Goal: Share content: Share content

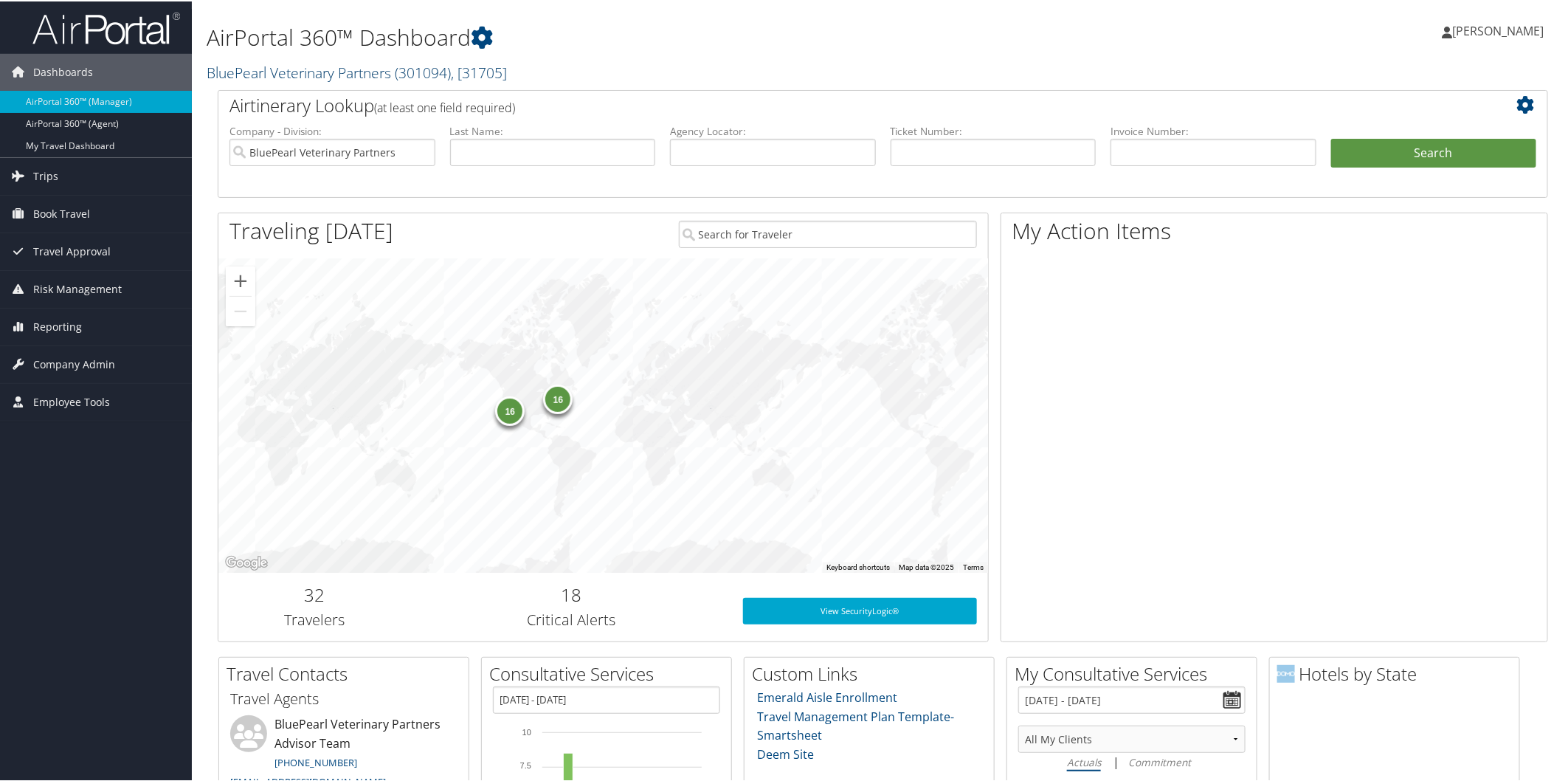
click at [315, 65] on link "BluePearl Veterinary Partners ( 301094 ) , [ 31705 ]" at bounding box center [356, 71] width 300 height 20
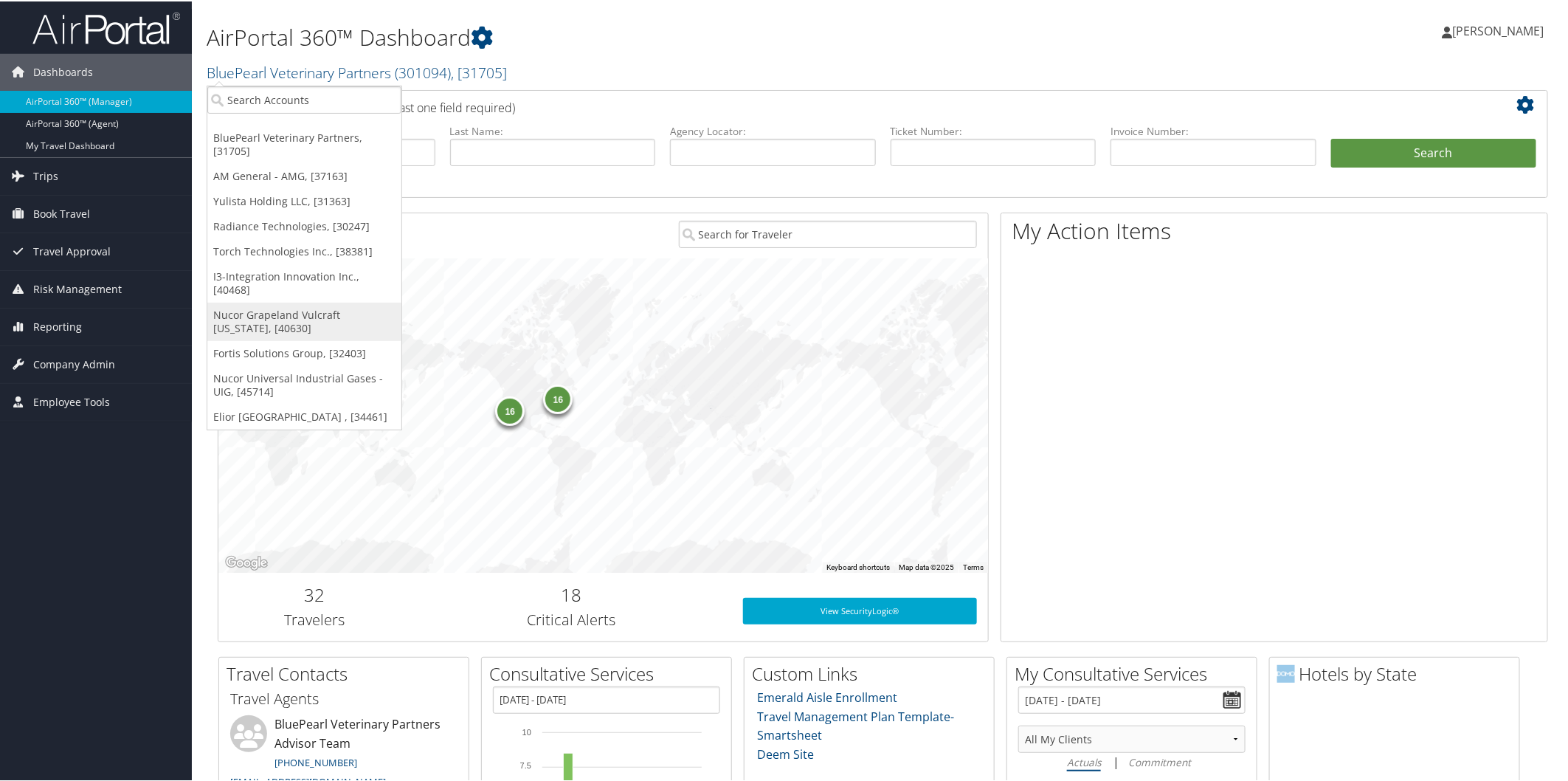
click at [275, 301] on link "Nucor Grapeland Vulcraft [US_STATE], [40630]" at bounding box center [304, 320] width 194 height 38
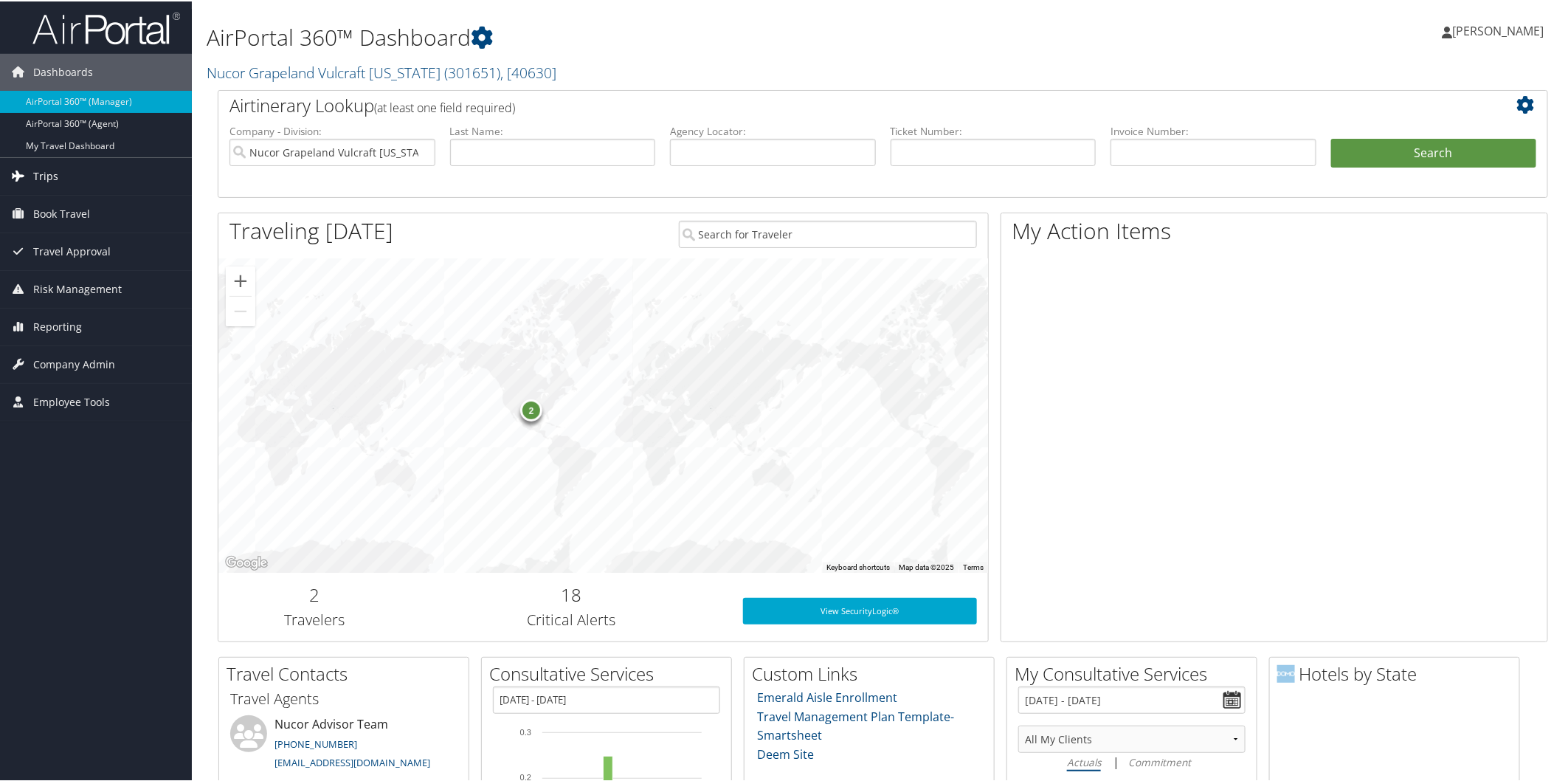
click at [55, 177] on span "Trips" at bounding box center [45, 175] width 25 height 37
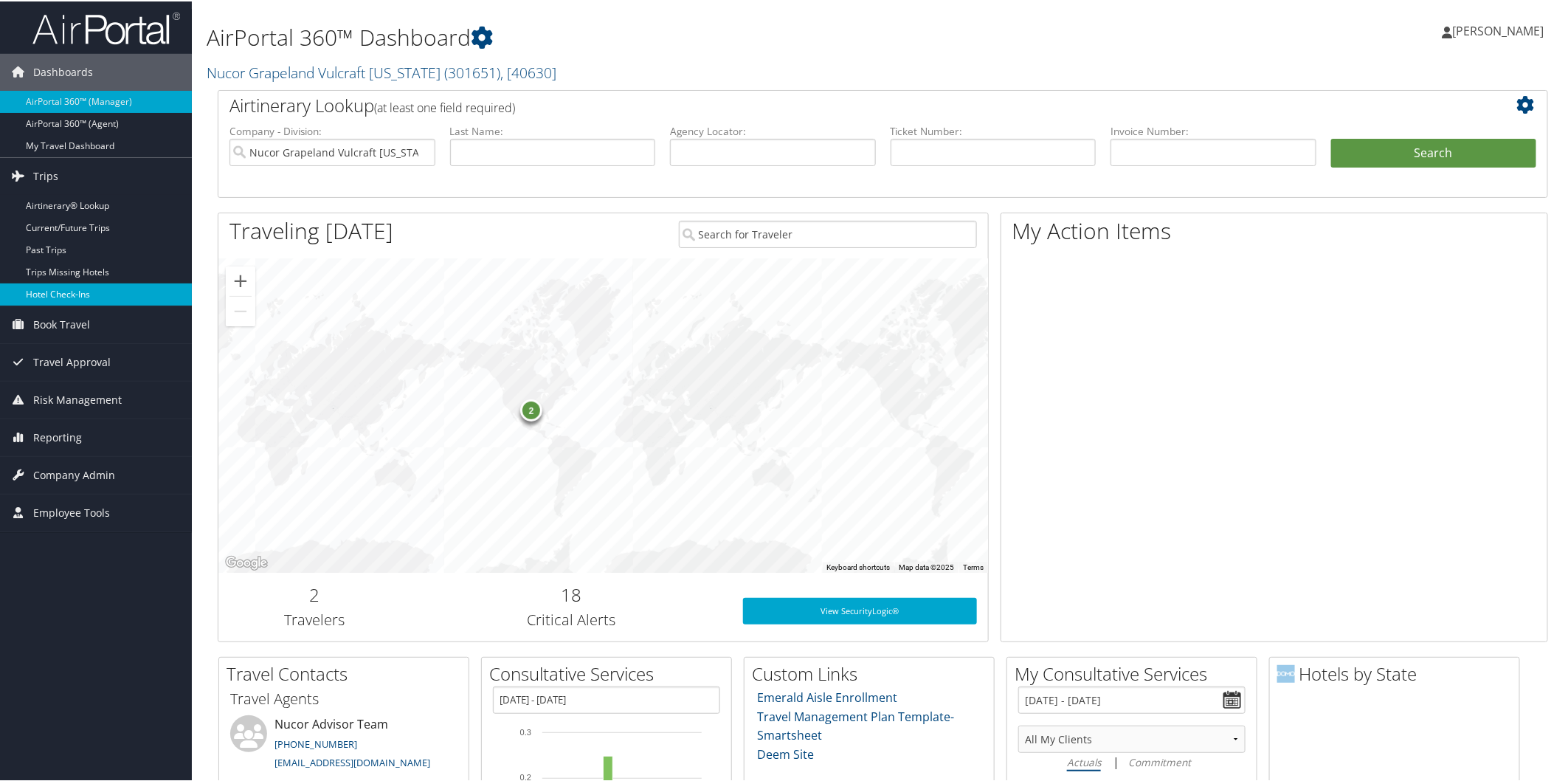
click at [83, 288] on link "Hotel Check-ins" at bounding box center [96, 293] width 192 height 22
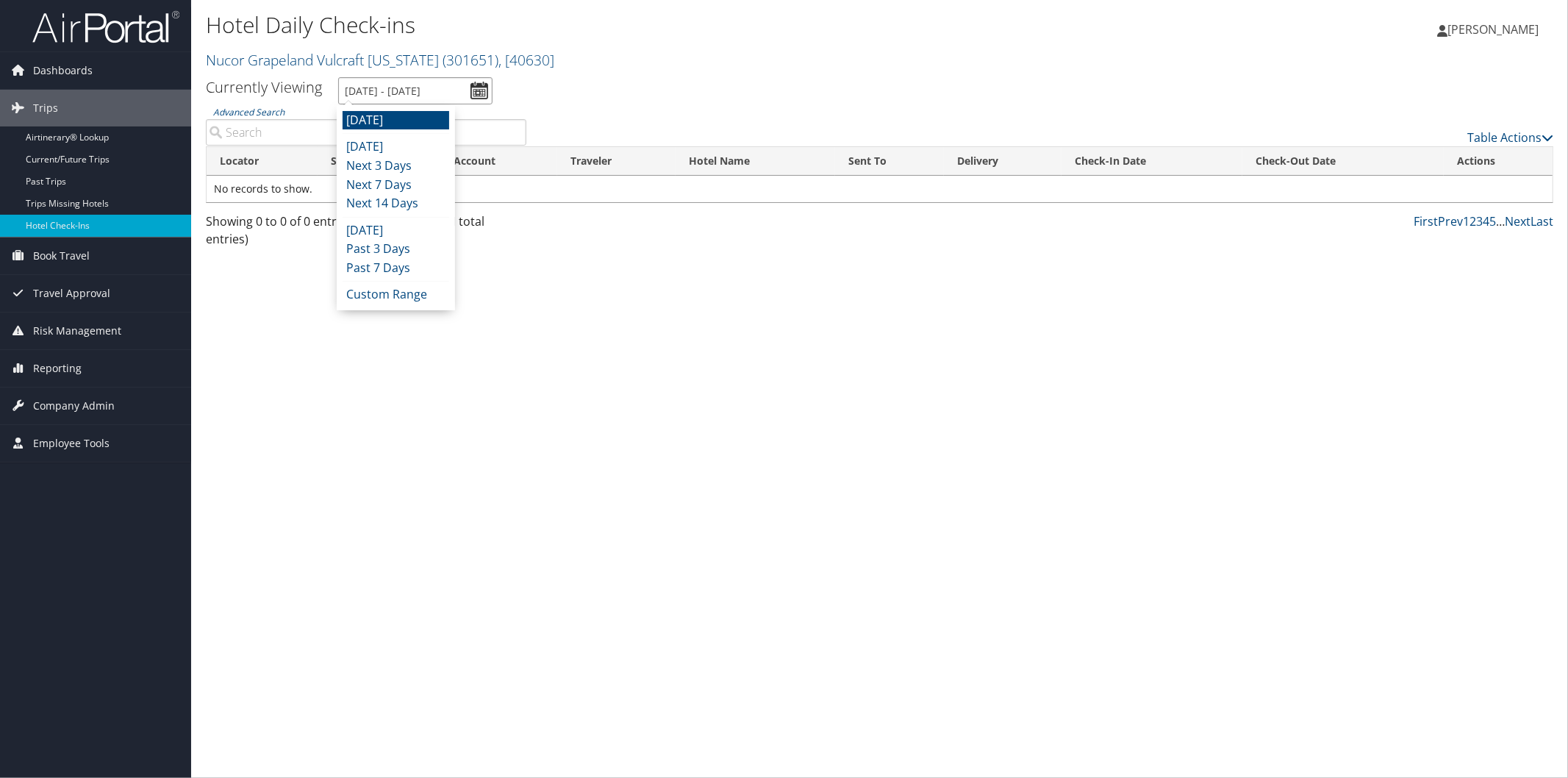
click at [412, 84] on input "9/3/2025 - 9/3/2025" at bounding box center [414, 91] width 154 height 28
click at [417, 140] on li "Today" at bounding box center [396, 147] width 107 height 19
click at [412, 91] on input "9/2/2025 - 9/2/2025" at bounding box center [414, 91] width 154 height 28
click at [410, 228] on li "Yesterday" at bounding box center [396, 231] width 107 height 19
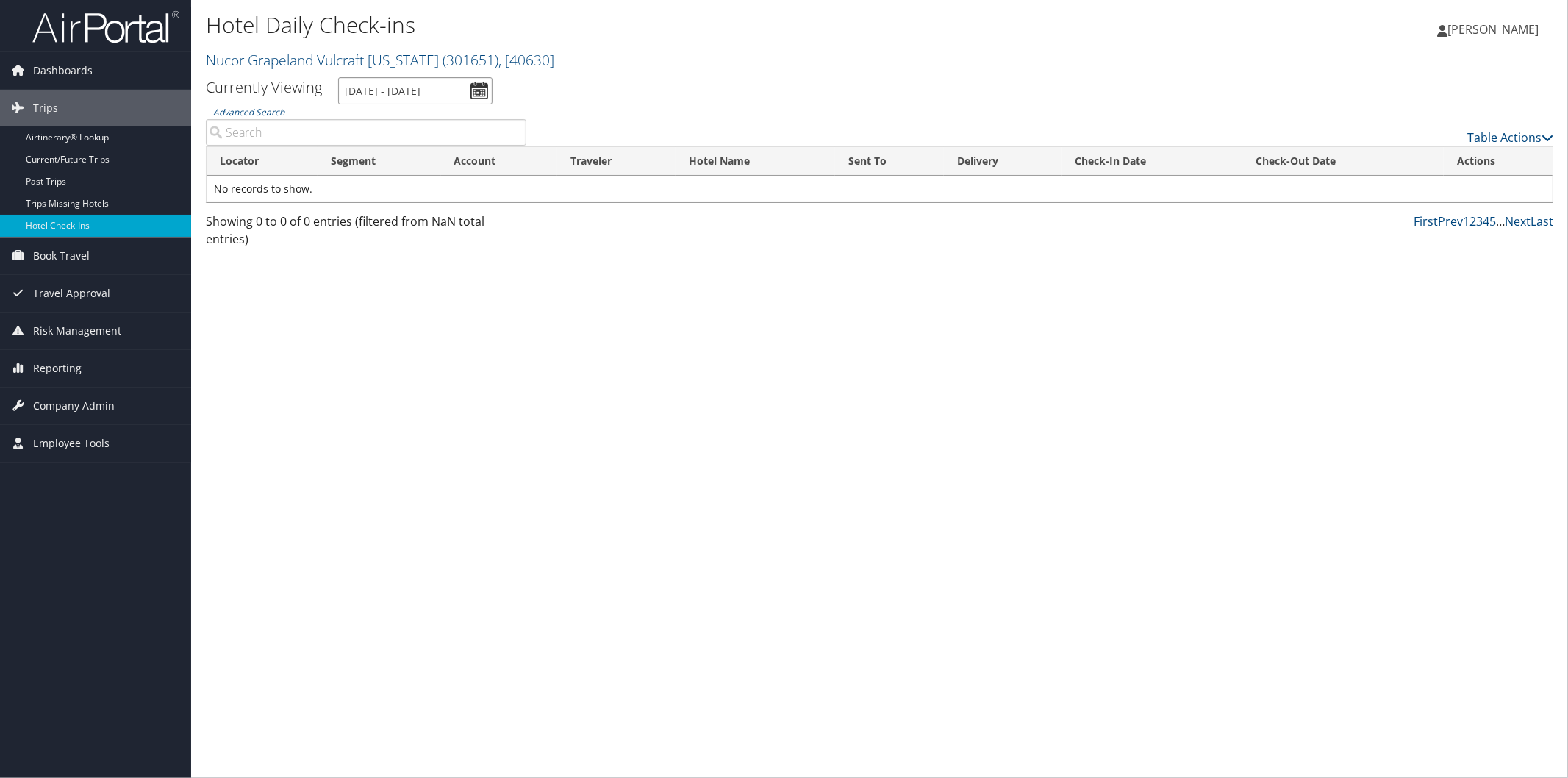
click at [407, 91] on input "9/1/2025 - 9/1/2025" at bounding box center [414, 91] width 154 height 28
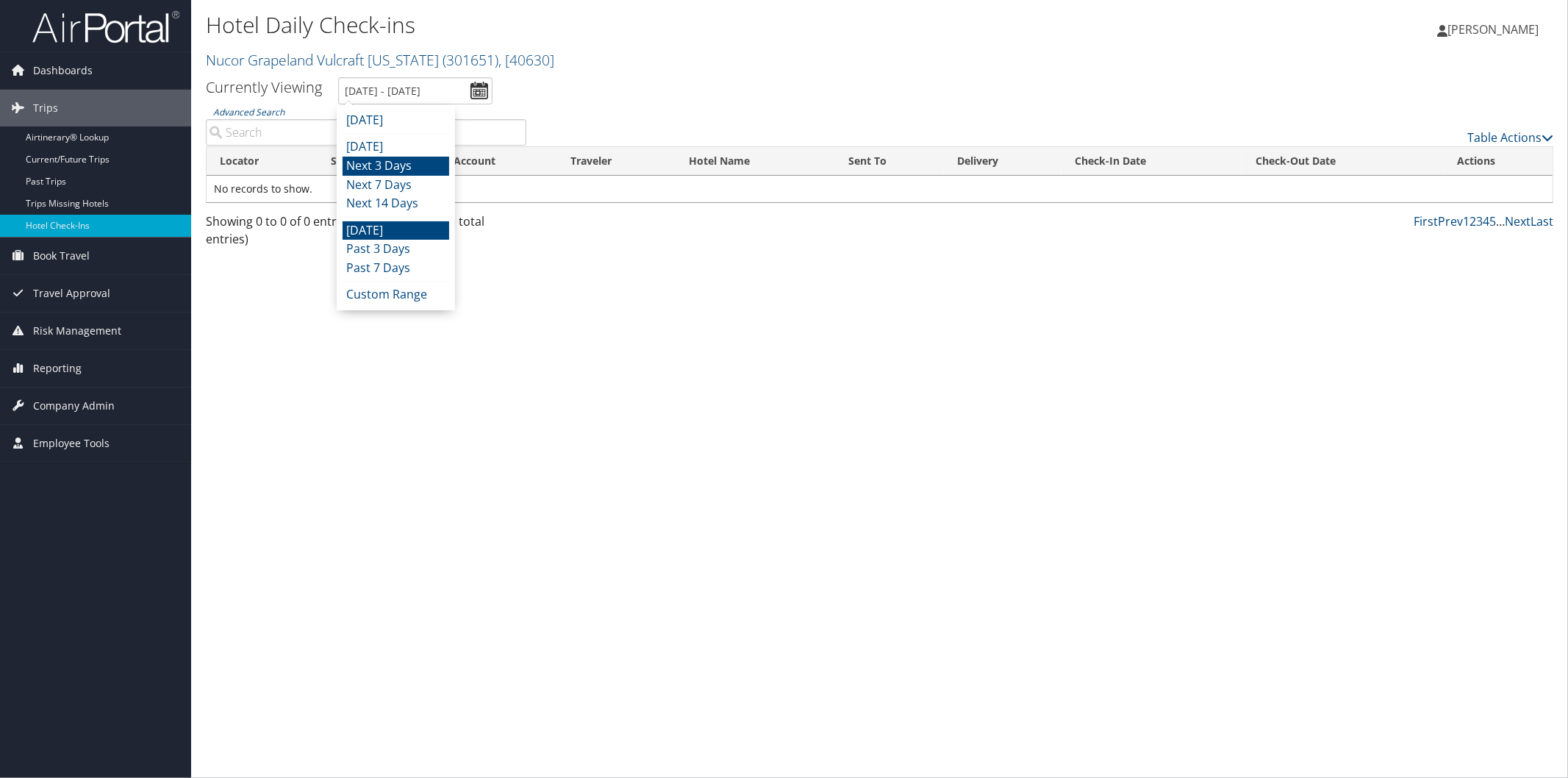
click at [417, 165] on li "Next 3 Days" at bounding box center [396, 166] width 107 height 19
type input "9/2/2025 - 9/5/2025"
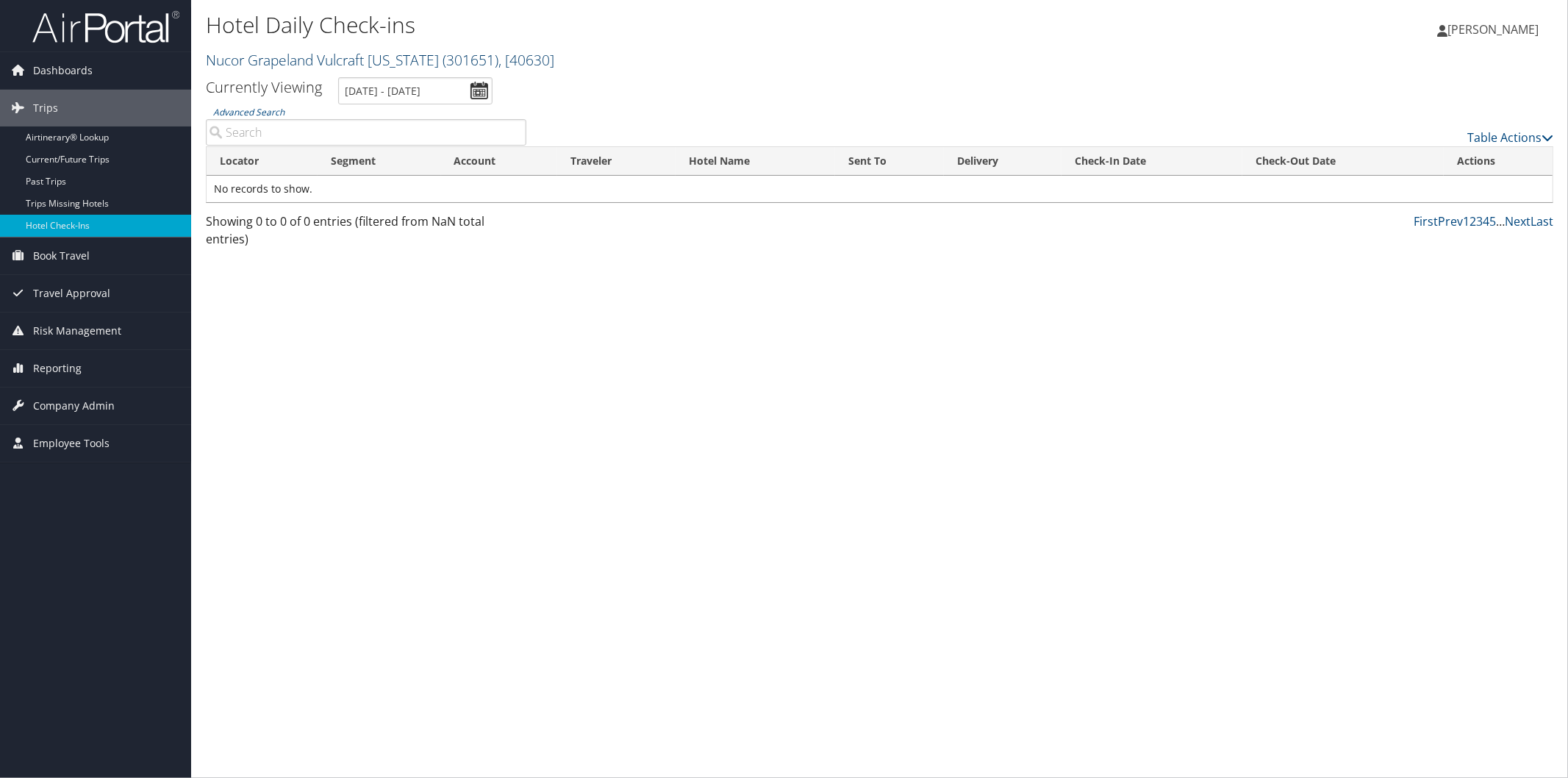
click at [296, 63] on link "Nucor Grapeland Vulcraft Texas ( 301651 ) , [ 40630 ]" at bounding box center [380, 59] width 348 height 20
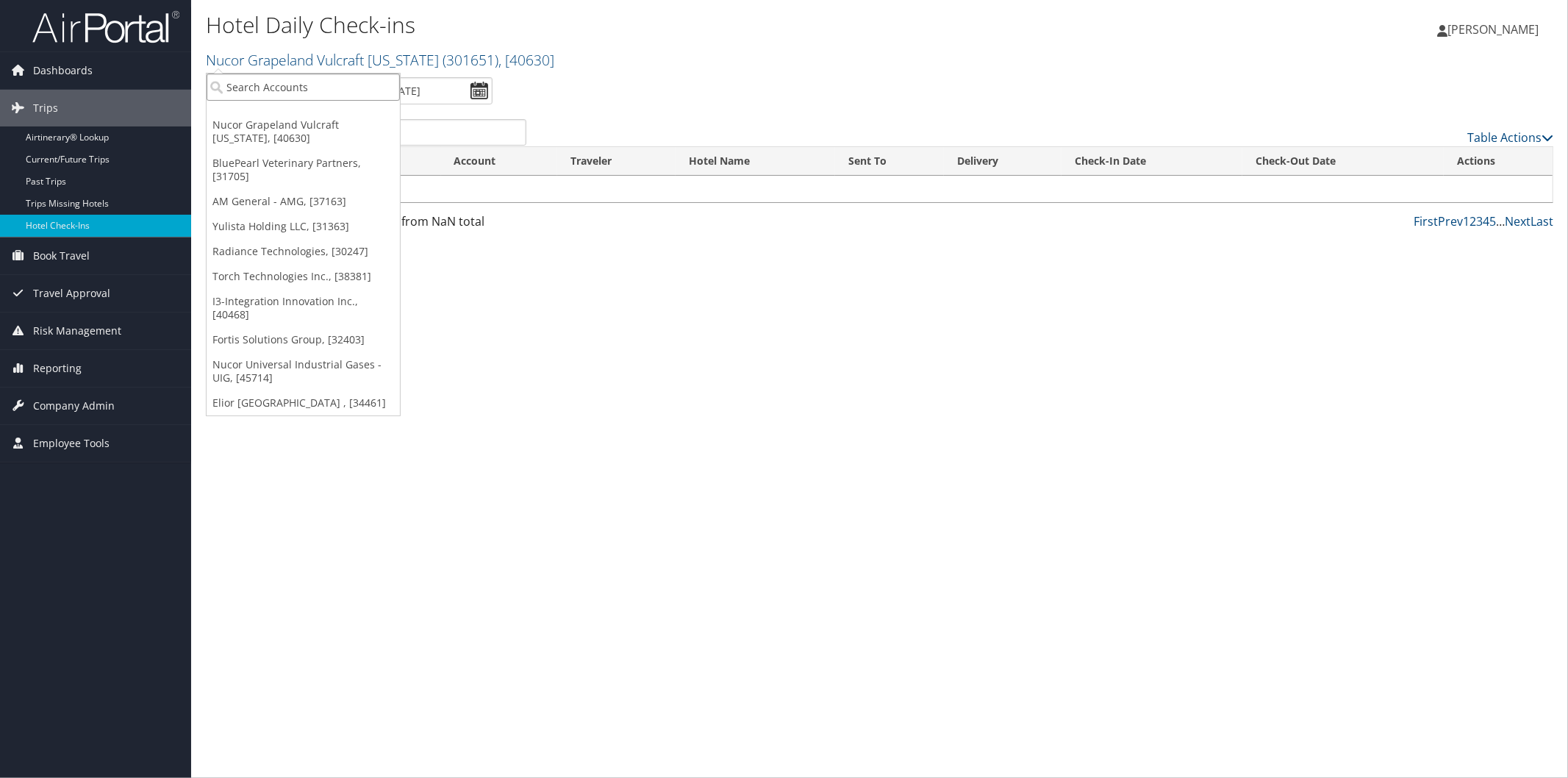
click at [322, 84] on input "search" at bounding box center [303, 87] width 193 height 28
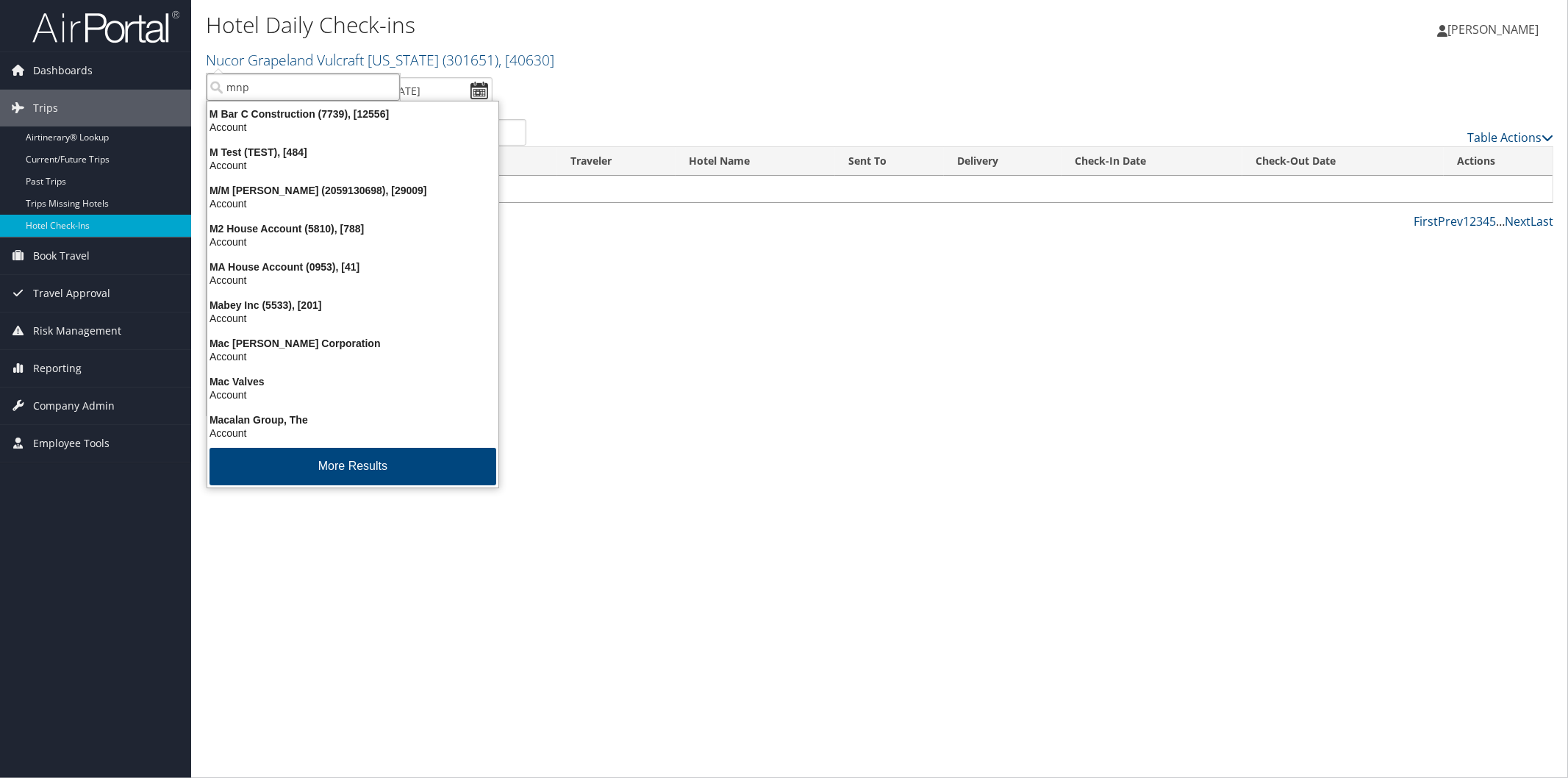
type input "mnps"
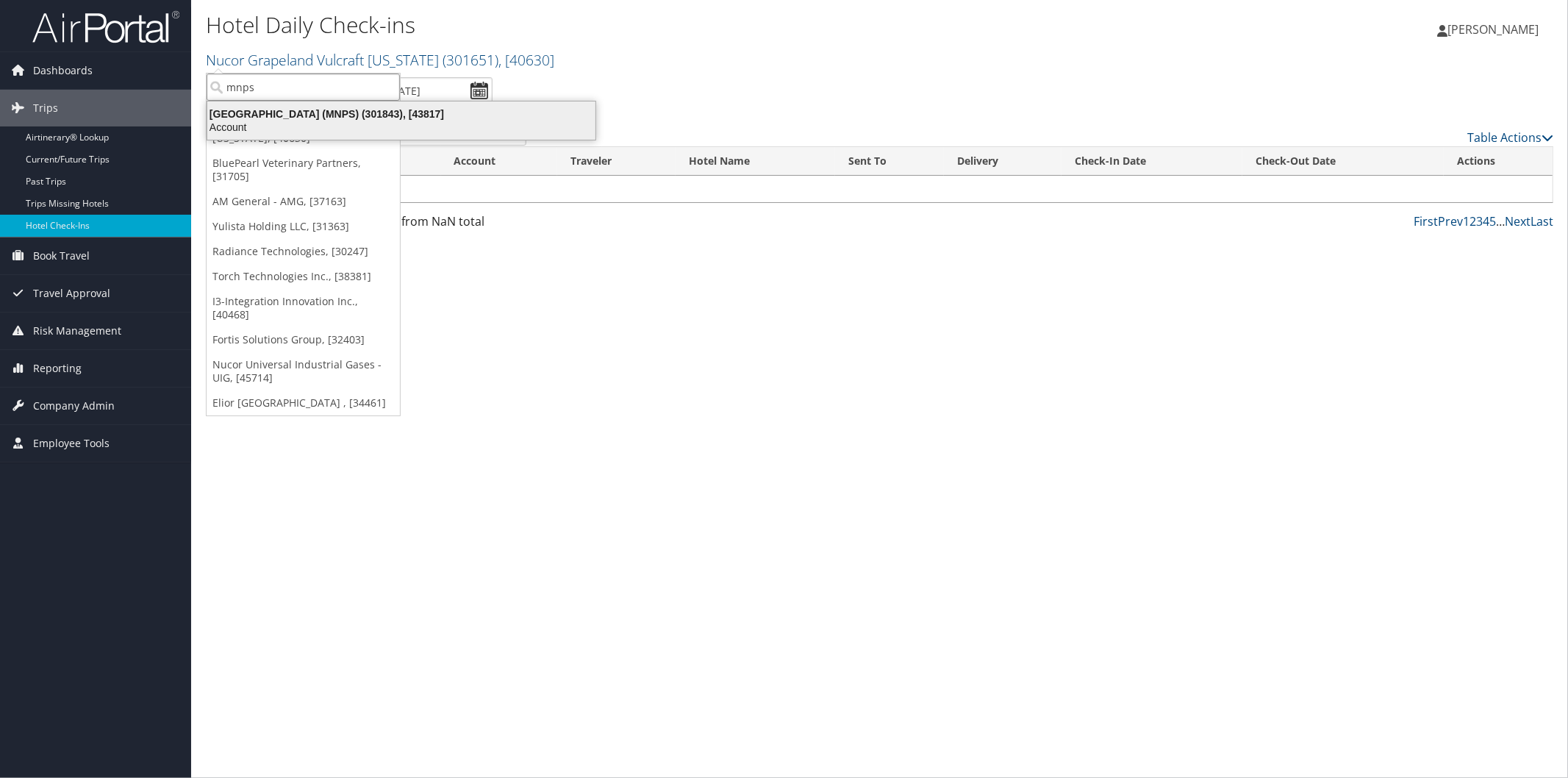
click at [343, 118] on div "Metropolitan Nashville Public Schools (MNPS) (301843), [43817]" at bounding box center [401, 114] width 406 height 13
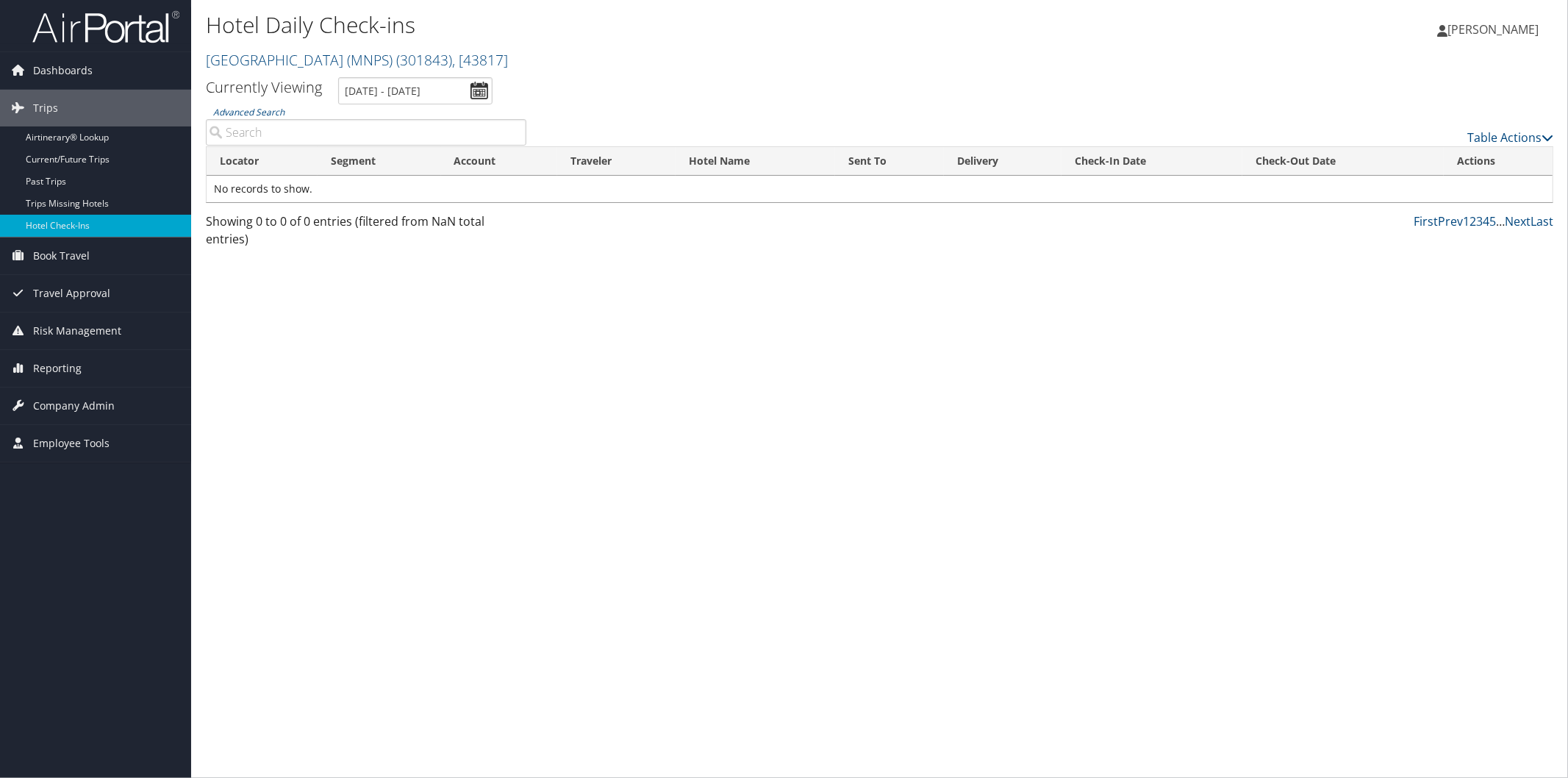
click at [143, 30] on img at bounding box center [106, 27] width 147 height 34
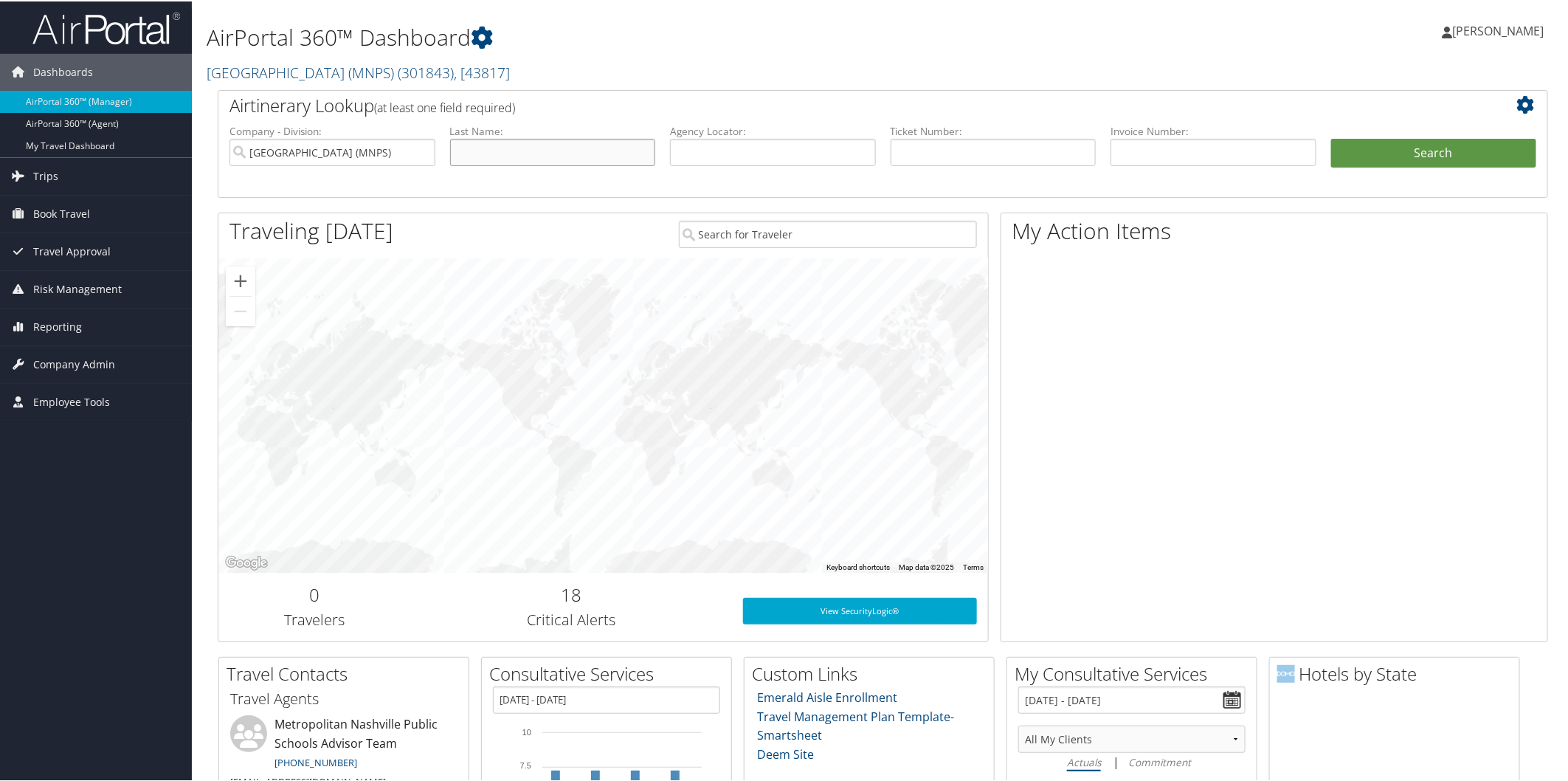
click at [596, 145] on input "text" at bounding box center [553, 151] width 206 height 28
type input "odaffer"
click at [1450, 157] on button "Search" at bounding box center [1434, 152] width 206 height 29
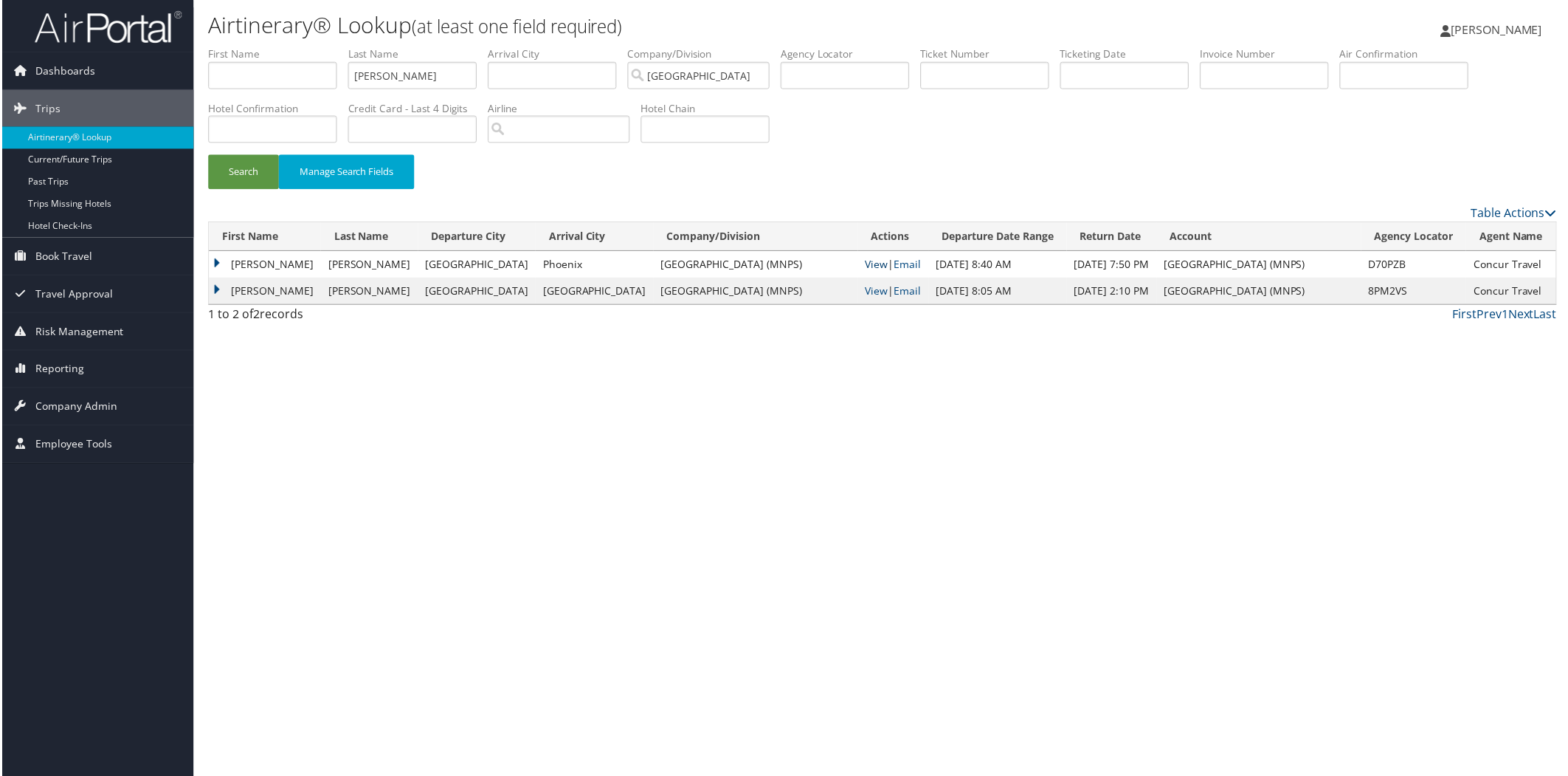
click at [866, 263] on link "View" at bounding box center [877, 265] width 22 height 14
click at [107, 405] on span "Company Admin" at bounding box center [74, 407] width 82 height 37
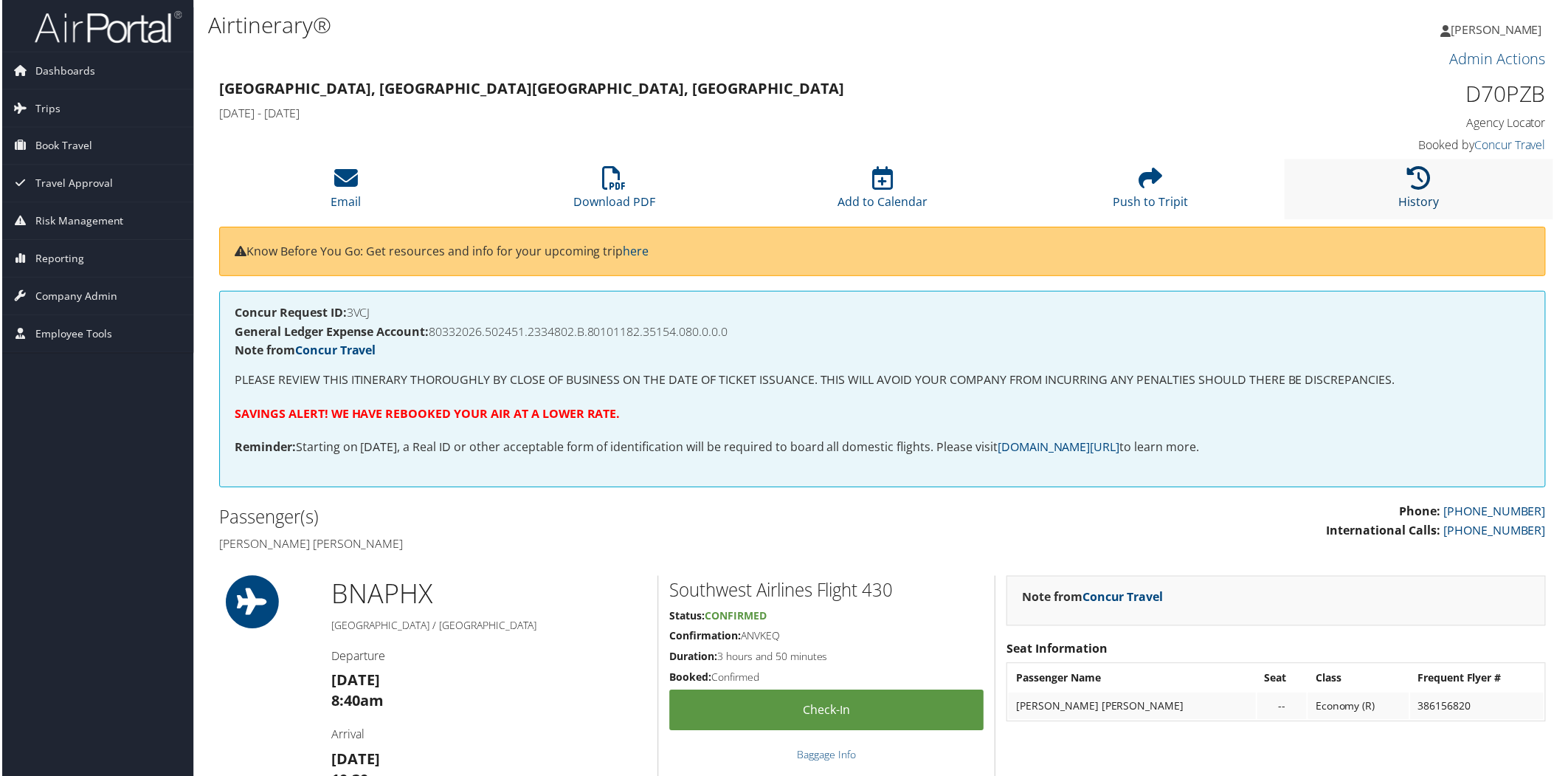
click at [1410, 177] on icon at bounding box center [1421, 178] width 23 height 23
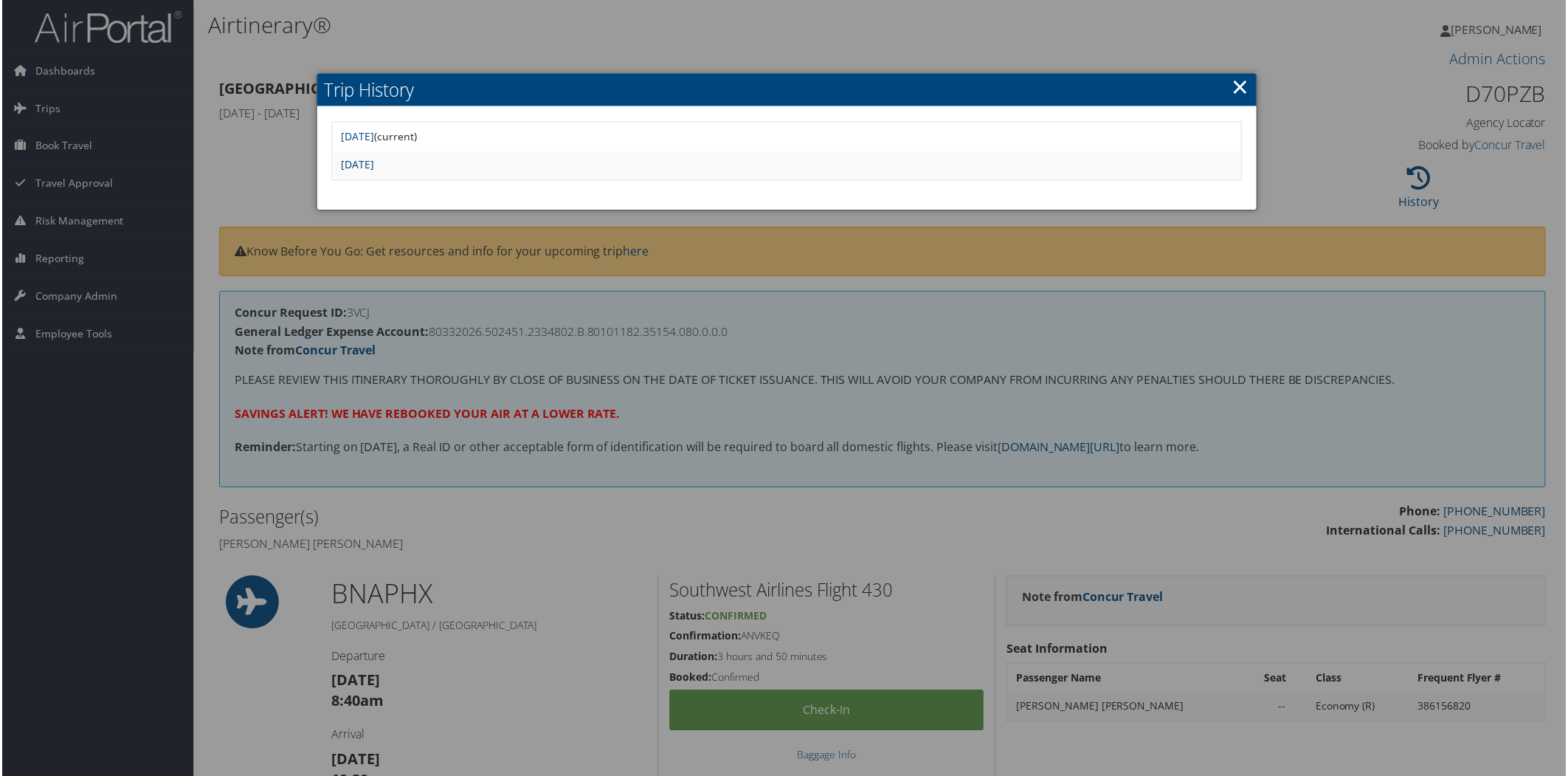
click at [374, 160] on link "Tue Aug 26 11:26:53 MDT 2025" at bounding box center [356, 165] width 33 height 14
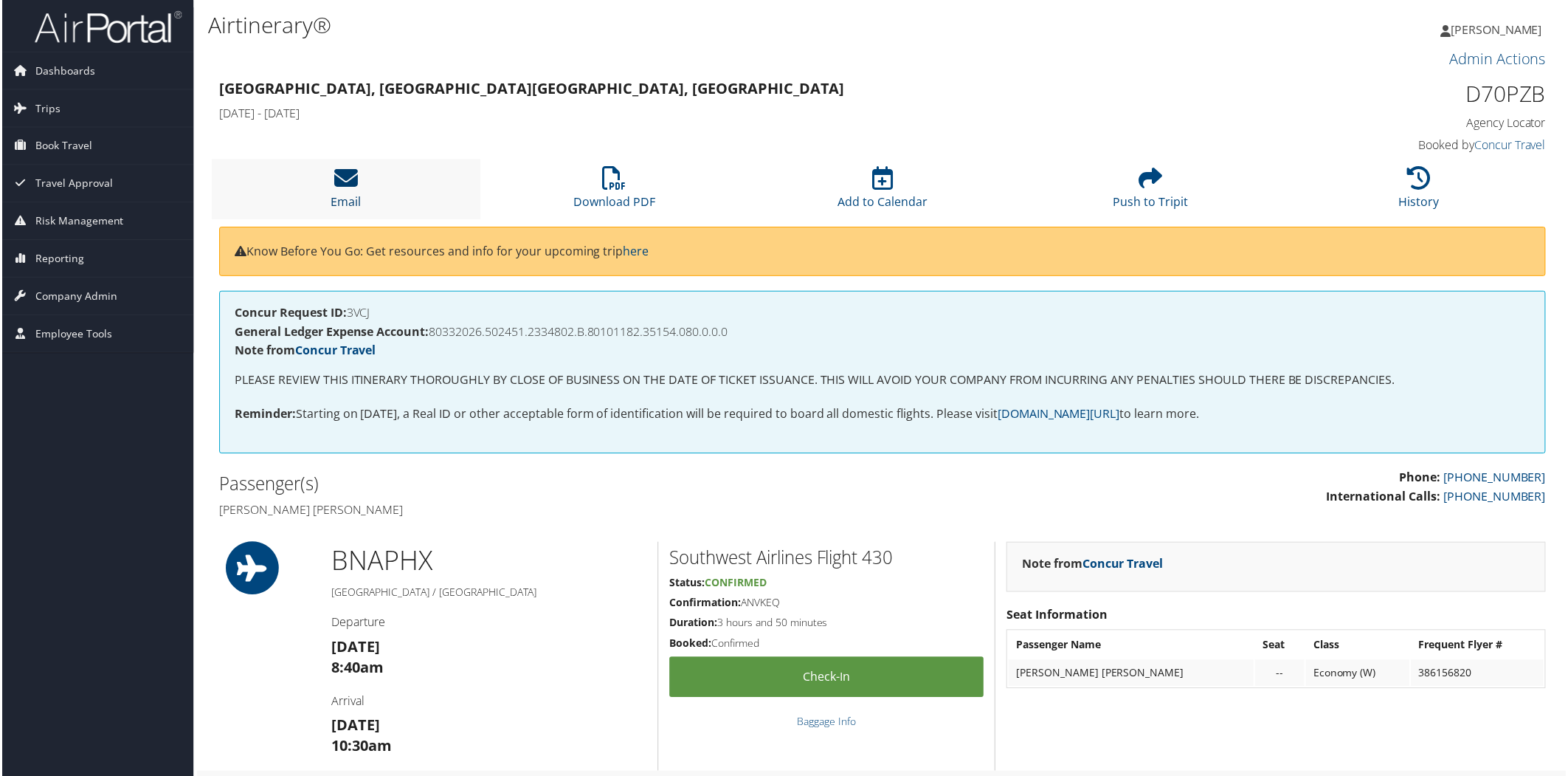
click at [344, 177] on icon at bounding box center [344, 178] width 23 height 23
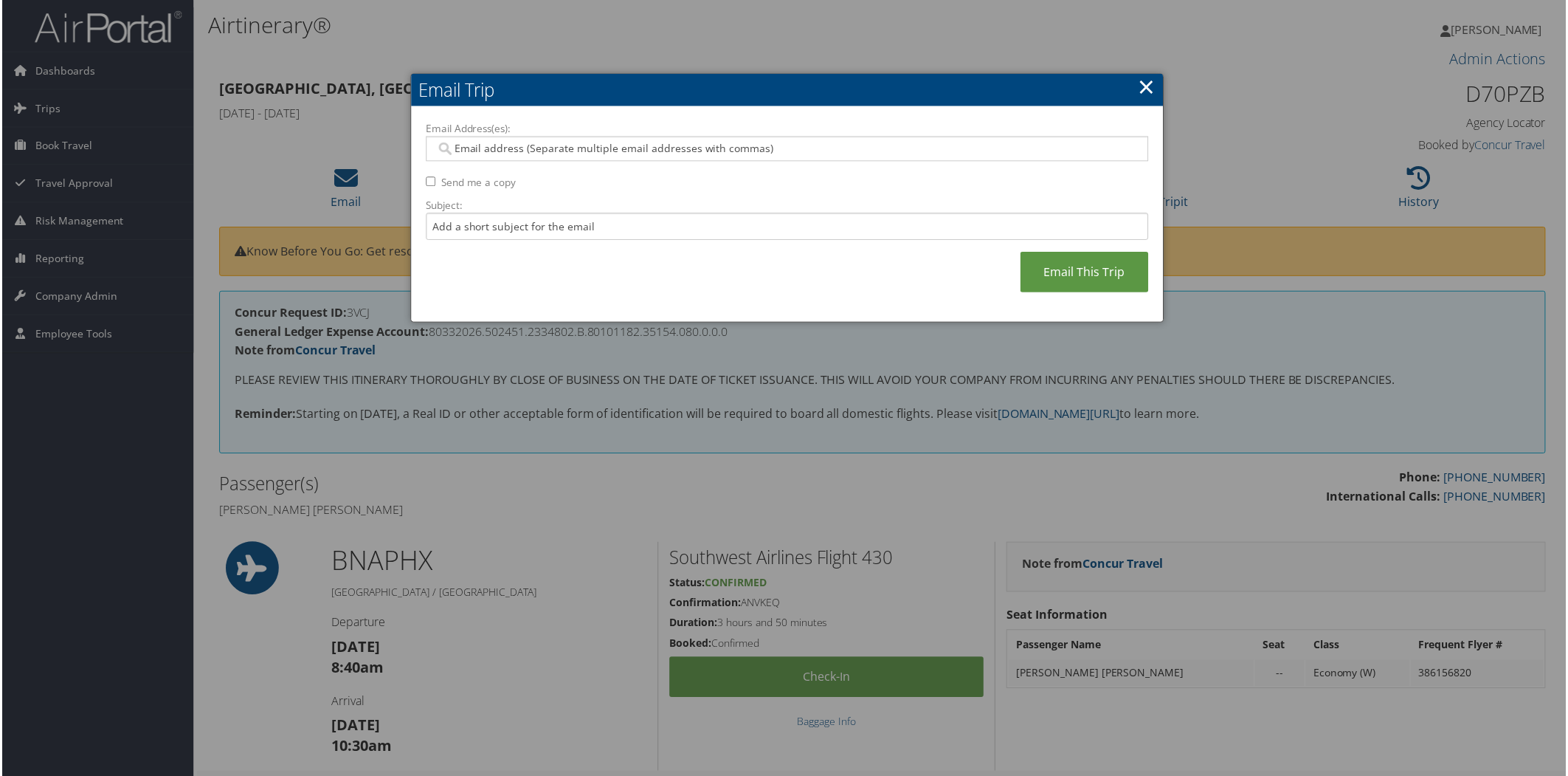
click at [511, 151] on input "Email Address(es):" at bounding box center [787, 149] width 705 height 15
type input "val"
click at [1079, 275] on link "Email This Trip" at bounding box center [1085, 273] width 128 height 41
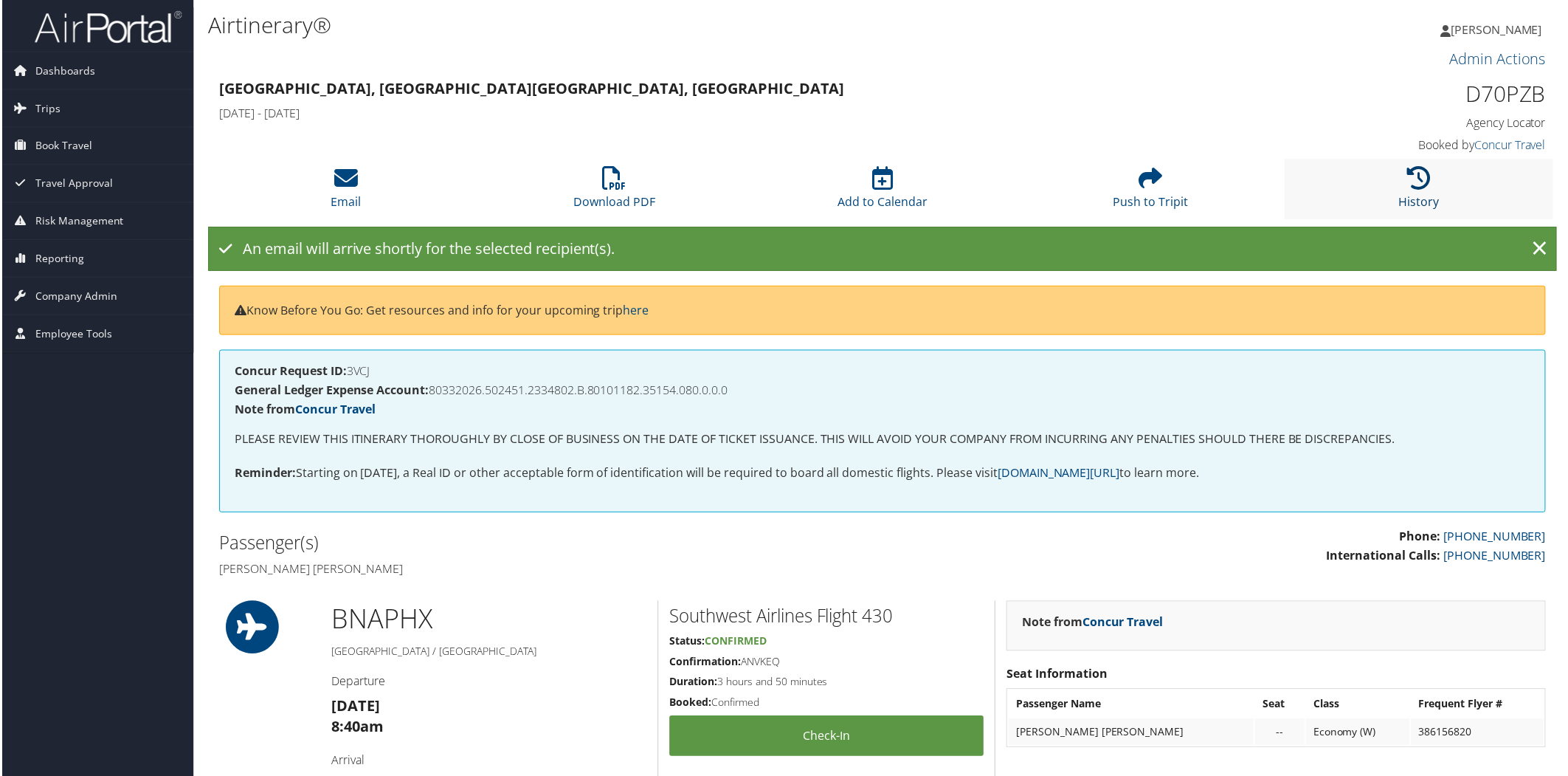
click at [1414, 179] on icon at bounding box center [1421, 178] width 23 height 23
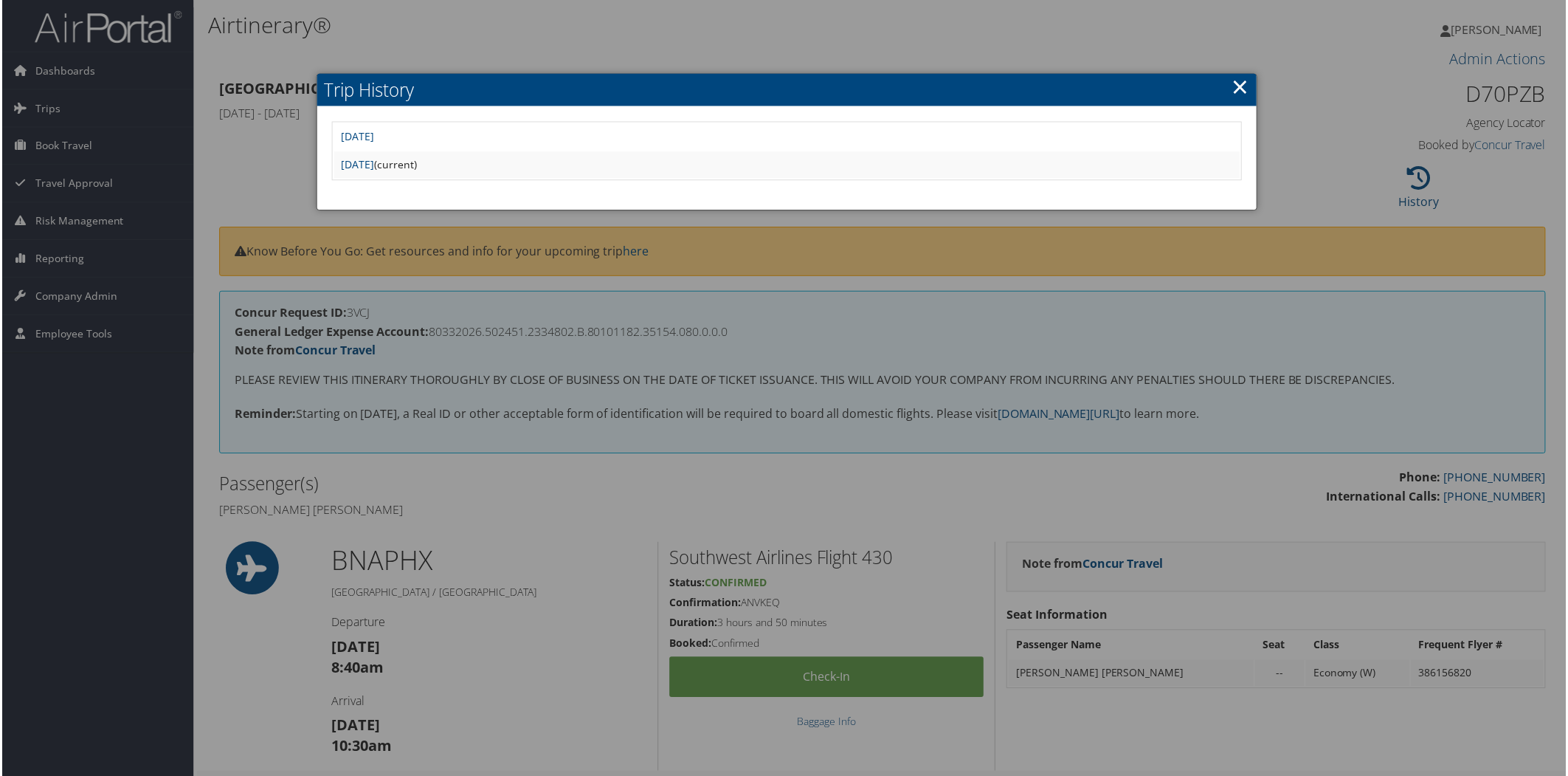
click at [1240, 89] on link "×" at bounding box center [1242, 87] width 17 height 29
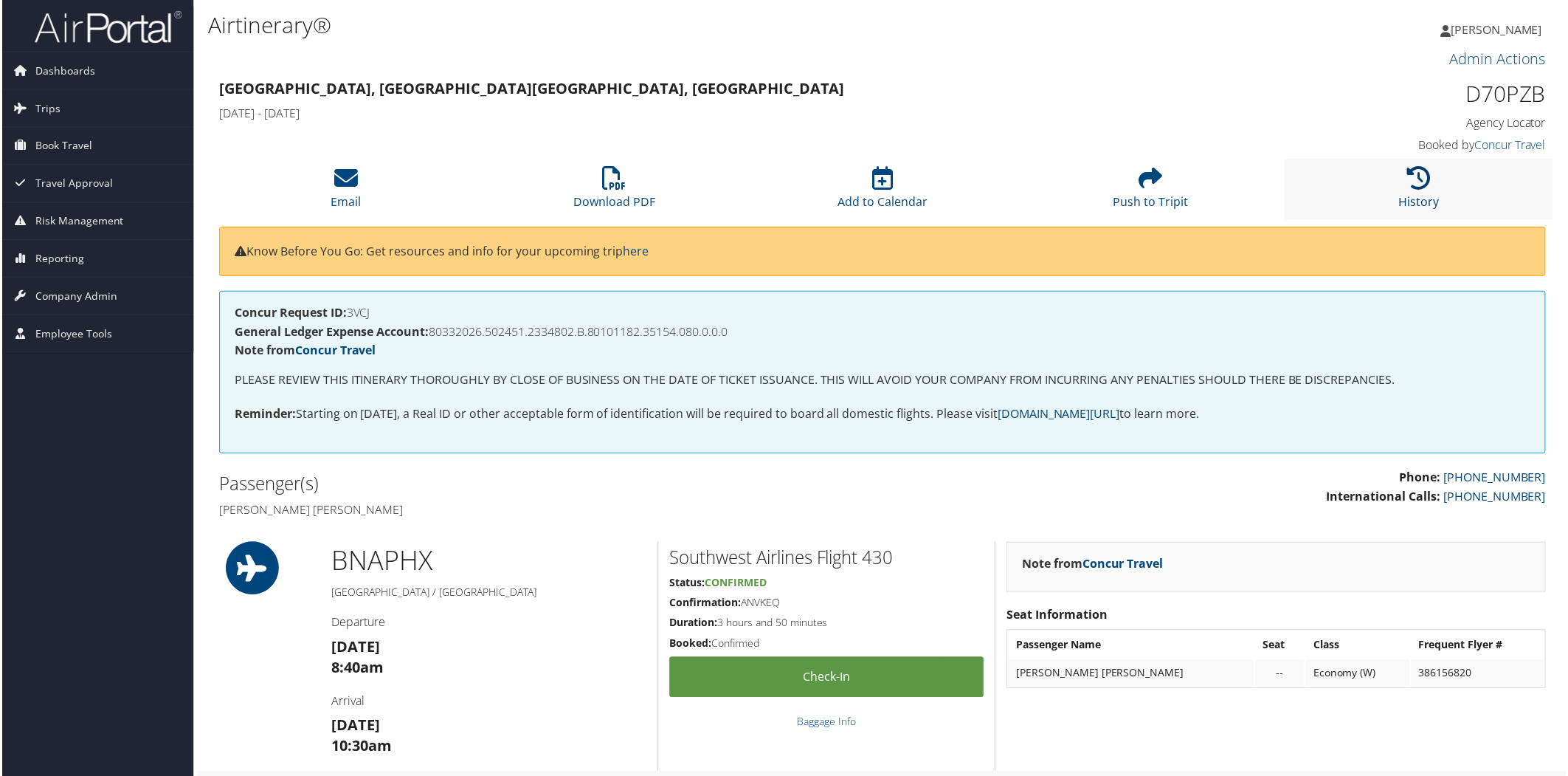
click at [1420, 179] on icon at bounding box center [1421, 178] width 23 height 23
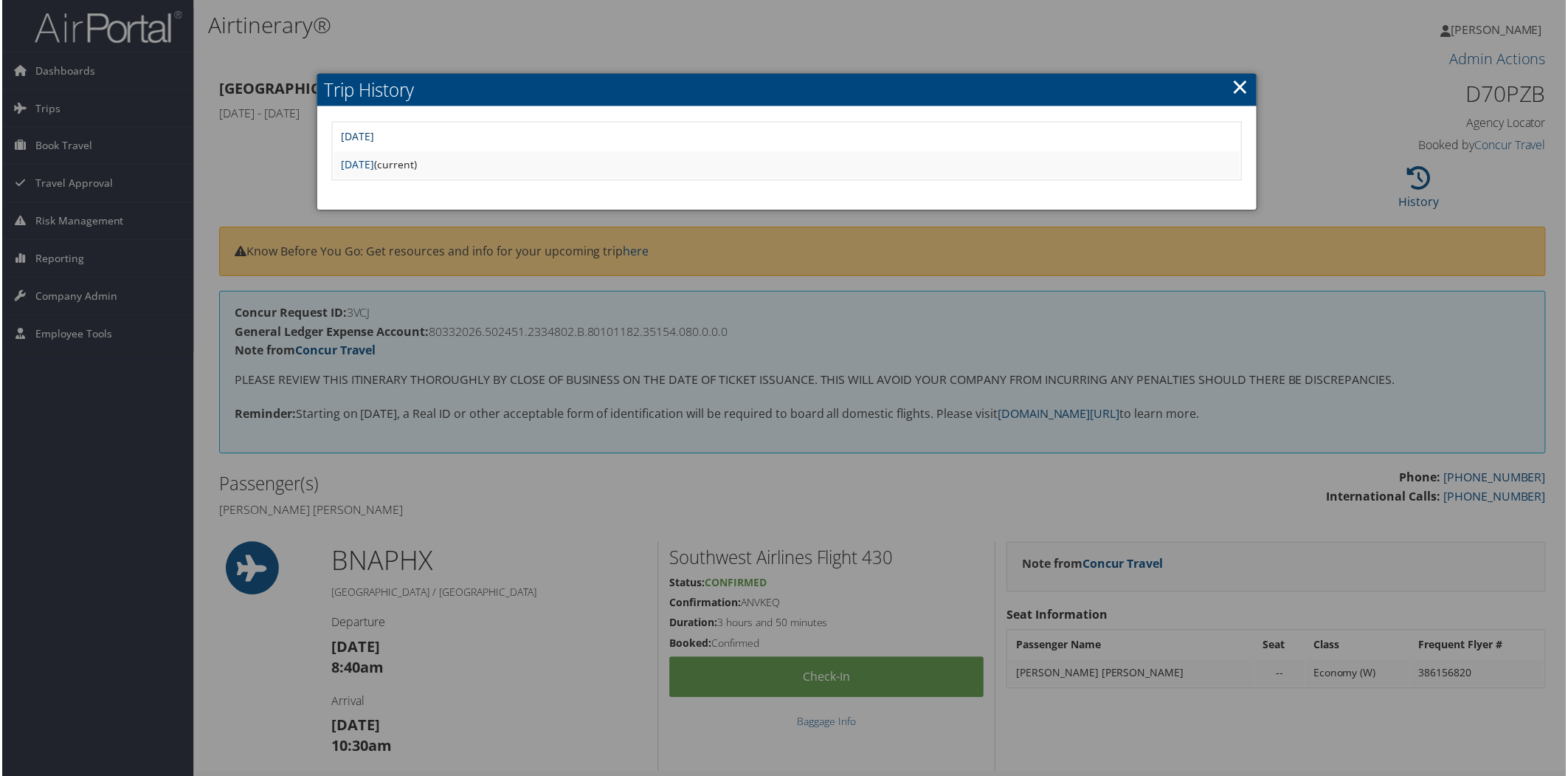
click at [374, 130] on link "[DATE]" at bounding box center [356, 137] width 33 height 14
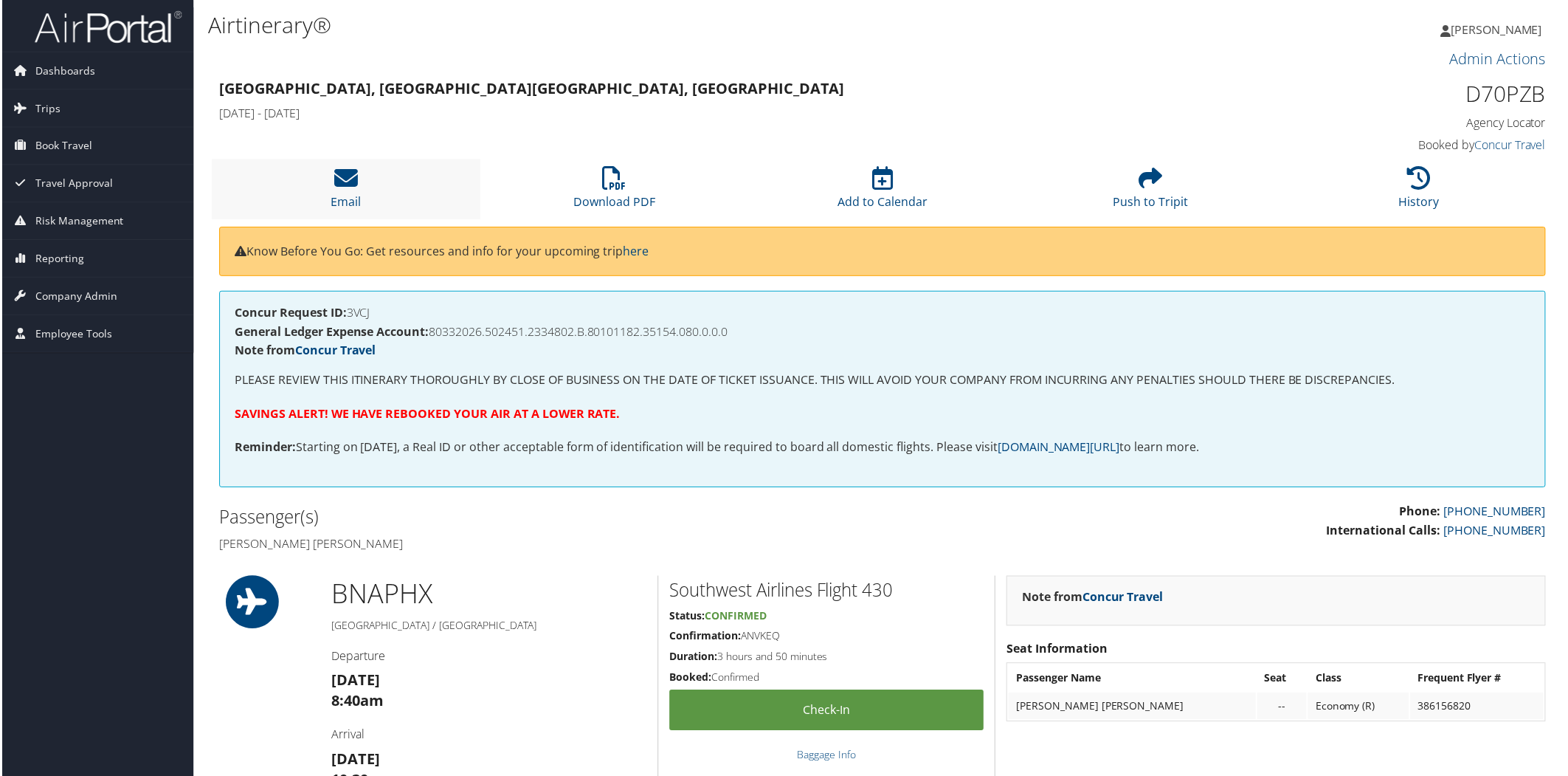
click at [356, 172] on li "Email" at bounding box center [344, 189] width 269 height 60
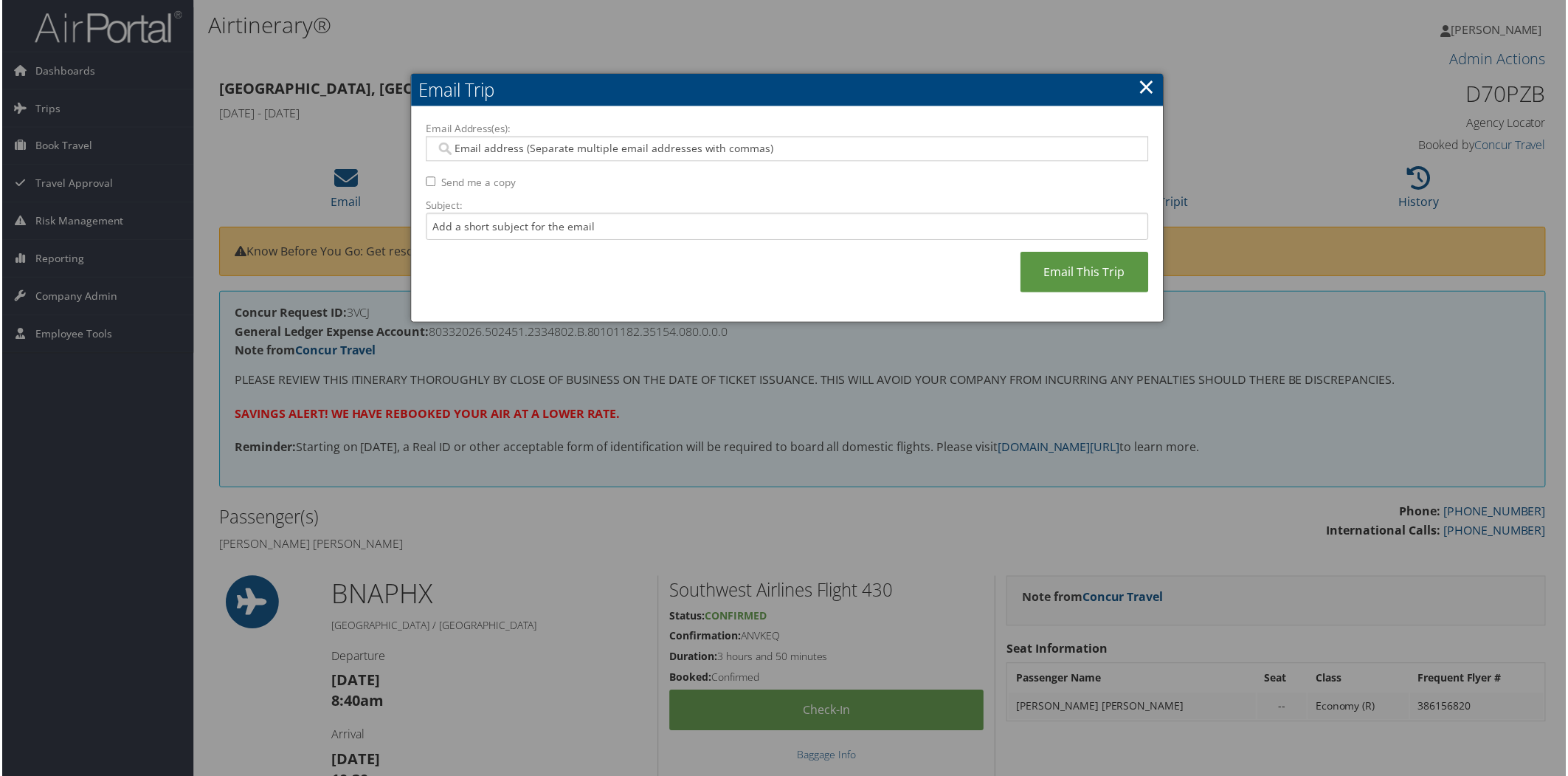
click at [876, 138] on div at bounding box center [787, 149] width 725 height 25
type input "va"
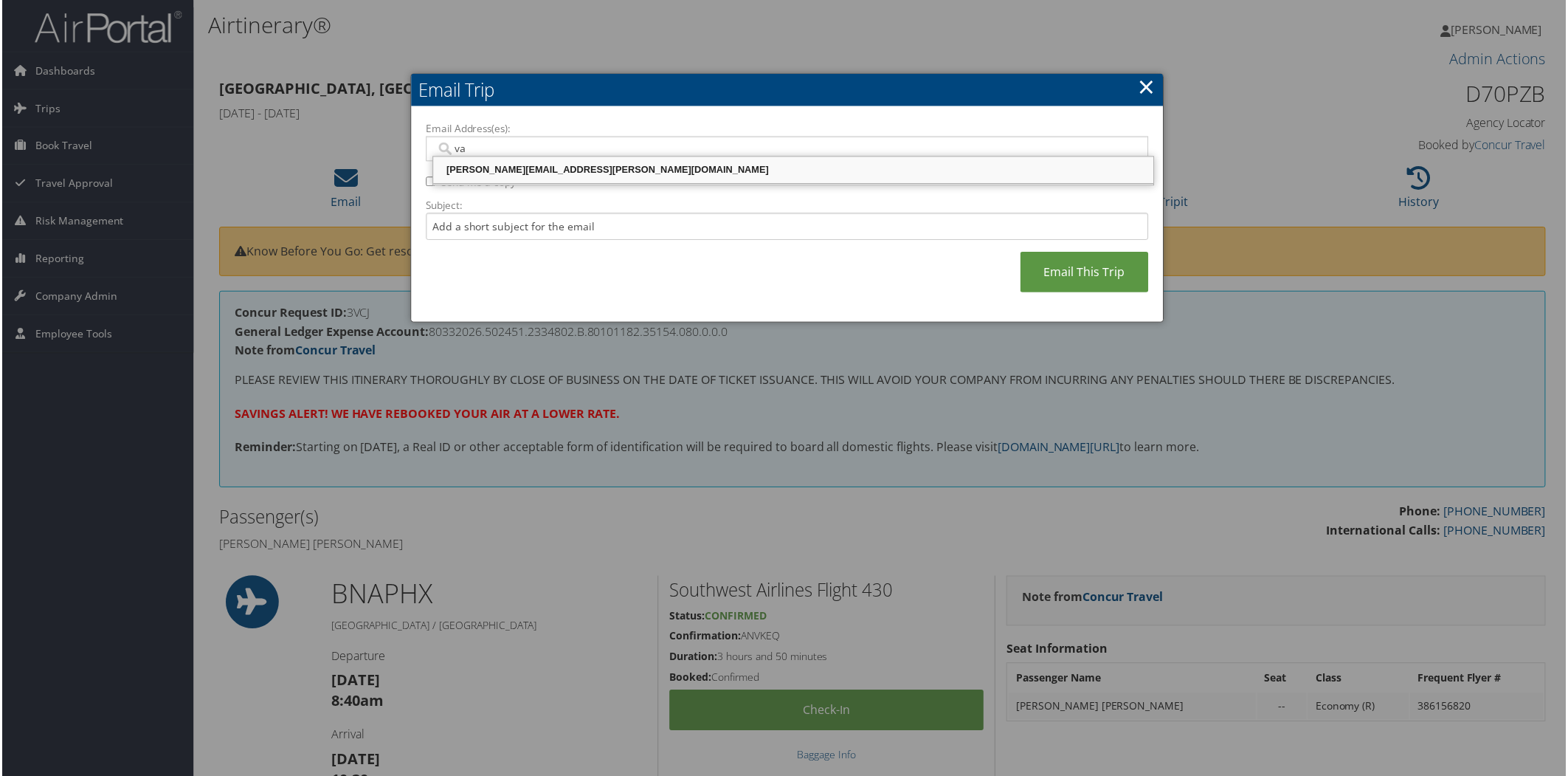
click at [687, 172] on div "[PERSON_NAME][EMAIL_ADDRESS][PERSON_NAME][DOMAIN_NAME]" at bounding box center [794, 170] width 718 height 15
type input "[PERSON_NAME][EMAIL_ADDRESS][PERSON_NAME][DOMAIN_NAME]"
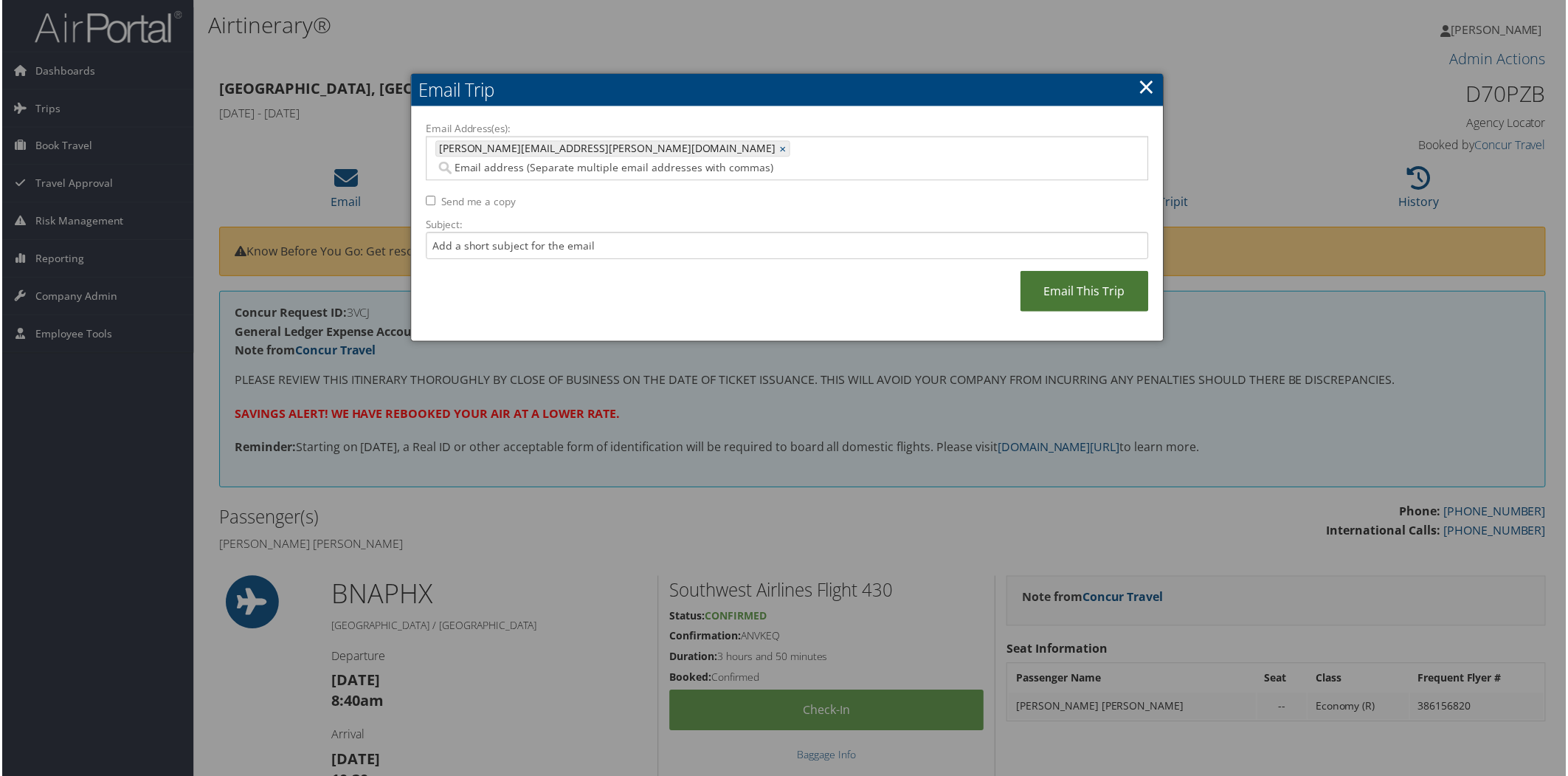
click at [1056, 272] on link "Email This Trip" at bounding box center [1085, 292] width 128 height 41
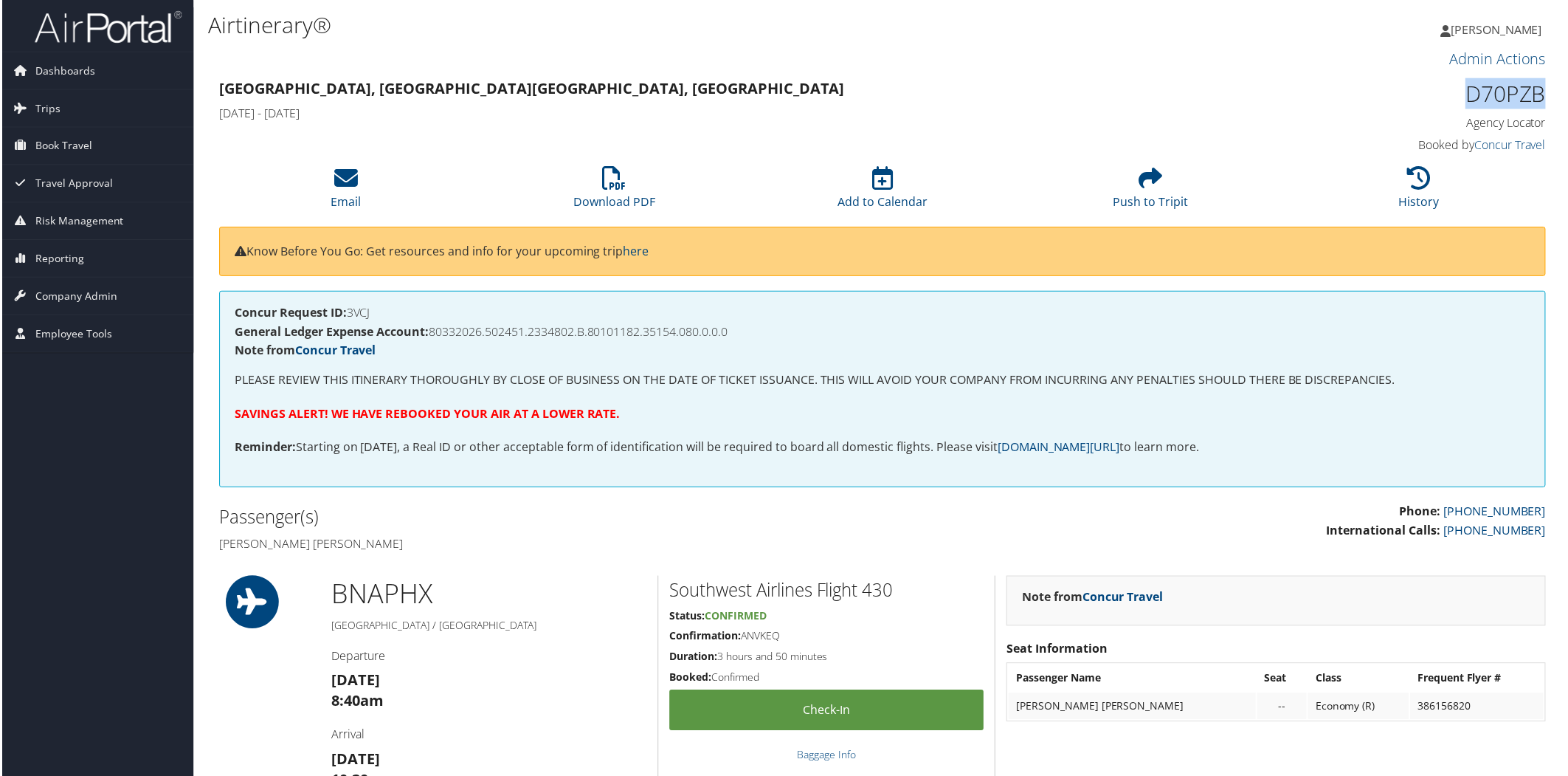
drag, startPoint x: 1462, startPoint y: 99, endPoint x: 1542, endPoint y: 106, distance: 80.3
click at [1542, 106] on h1 "D70PZB" at bounding box center [1390, 93] width 316 height 31
copy h1 "D70PZB"
click at [1531, 190] on li "History" at bounding box center [1420, 189] width 269 height 60
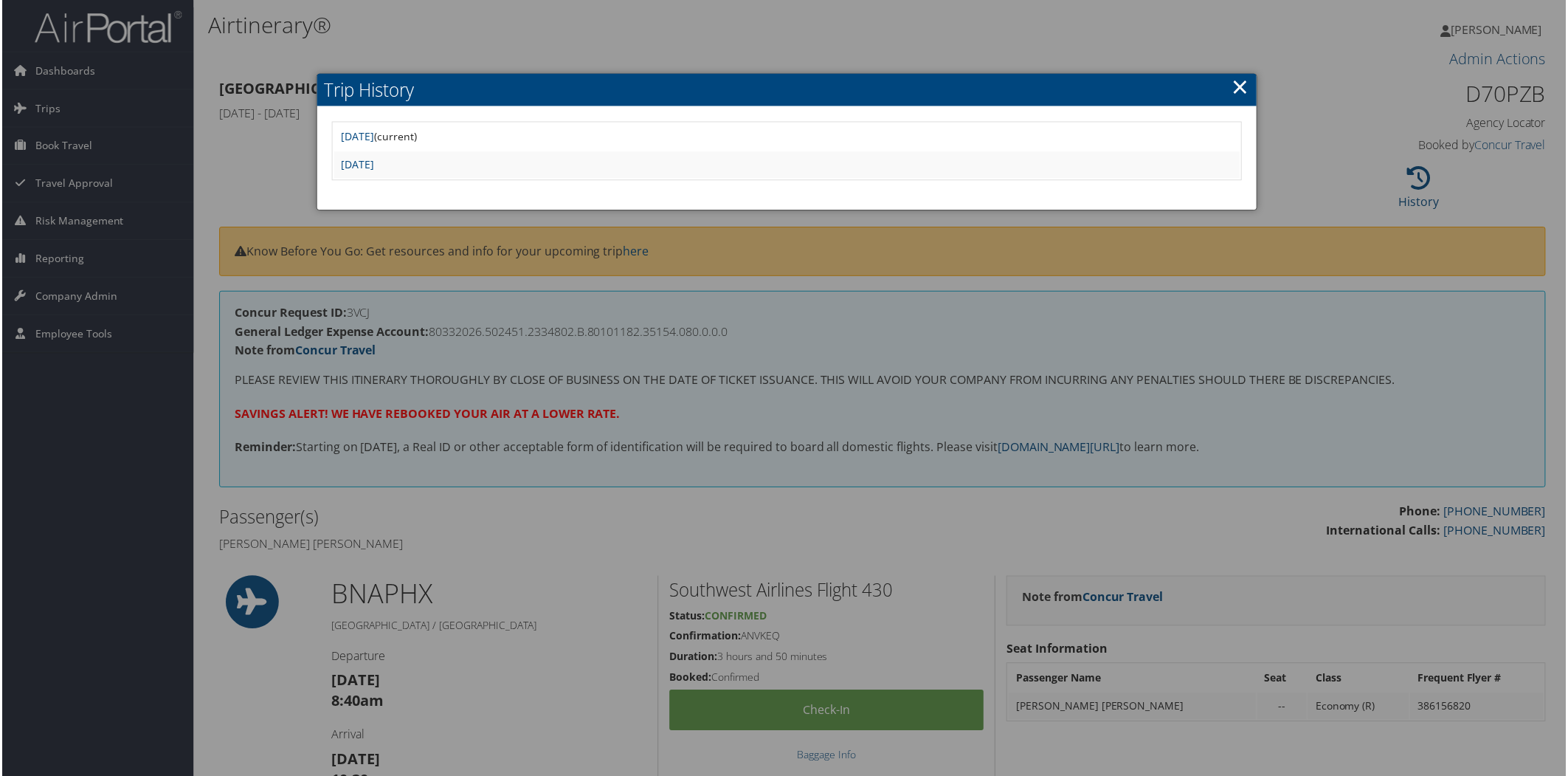
click at [1233, 81] on link "×" at bounding box center [1242, 87] width 17 height 29
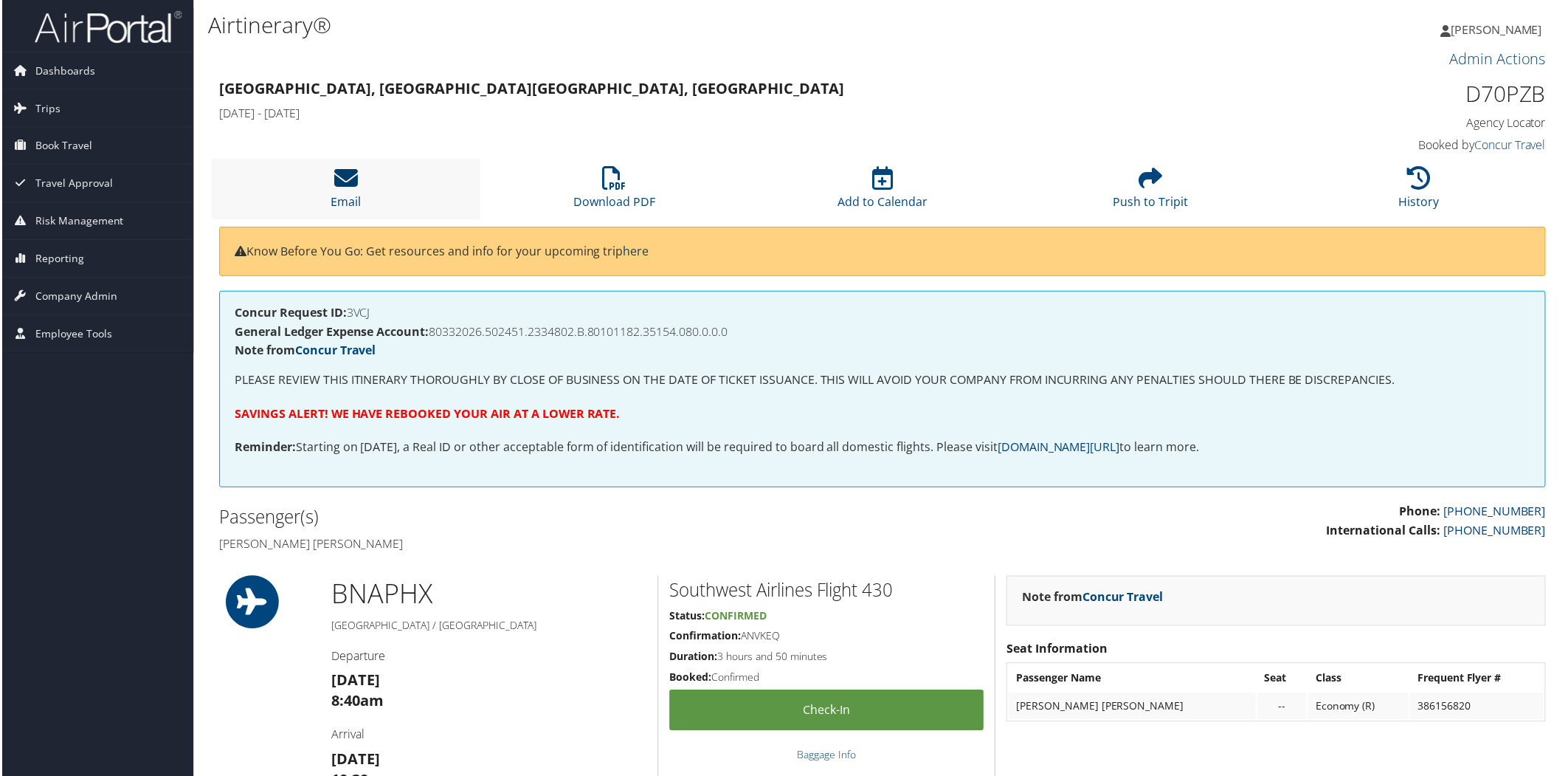
click at [342, 180] on icon at bounding box center [344, 178] width 23 height 23
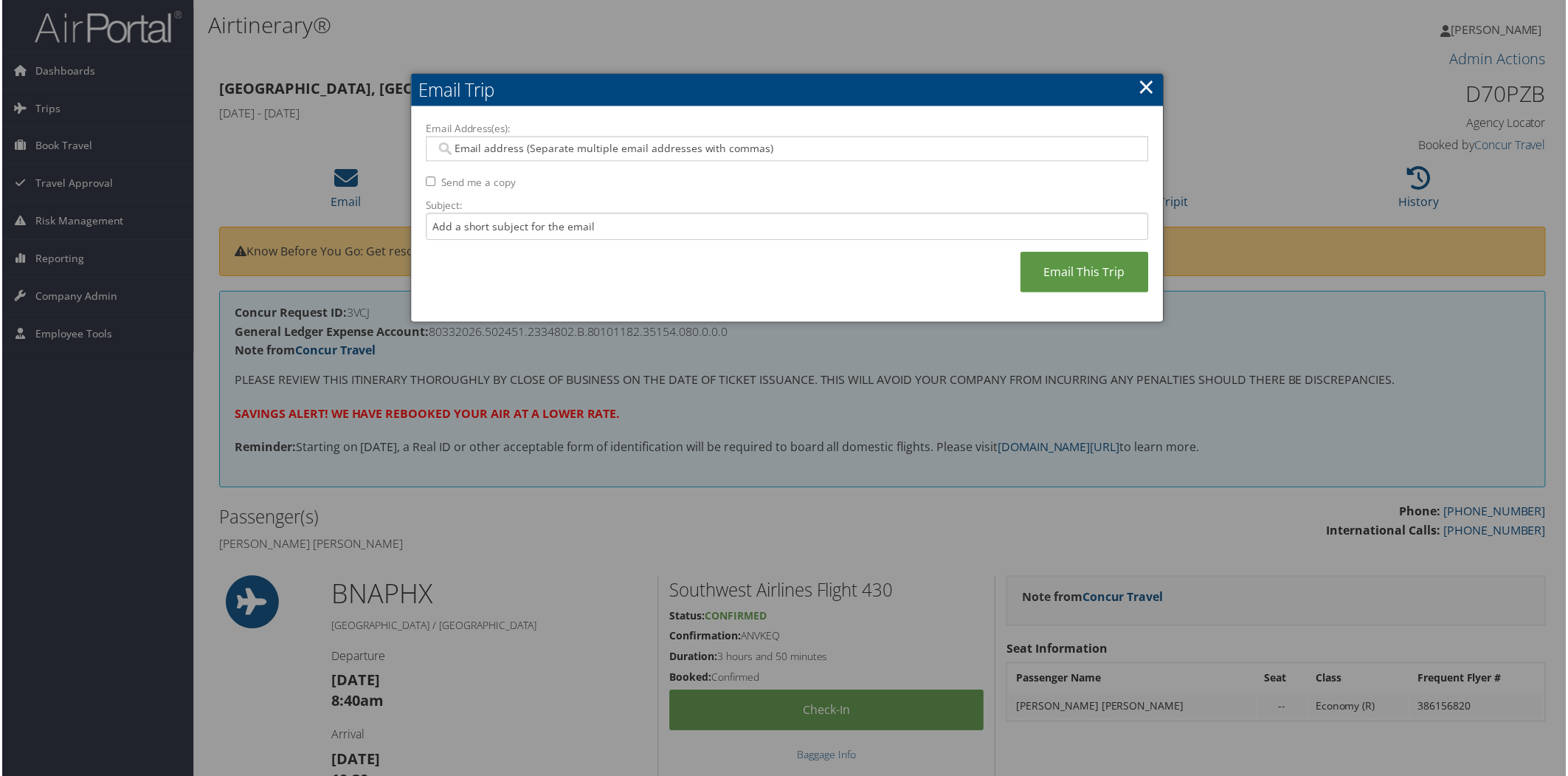
click at [505, 150] on input "Email Address(es):" at bounding box center [787, 149] width 705 height 15
type input "va"
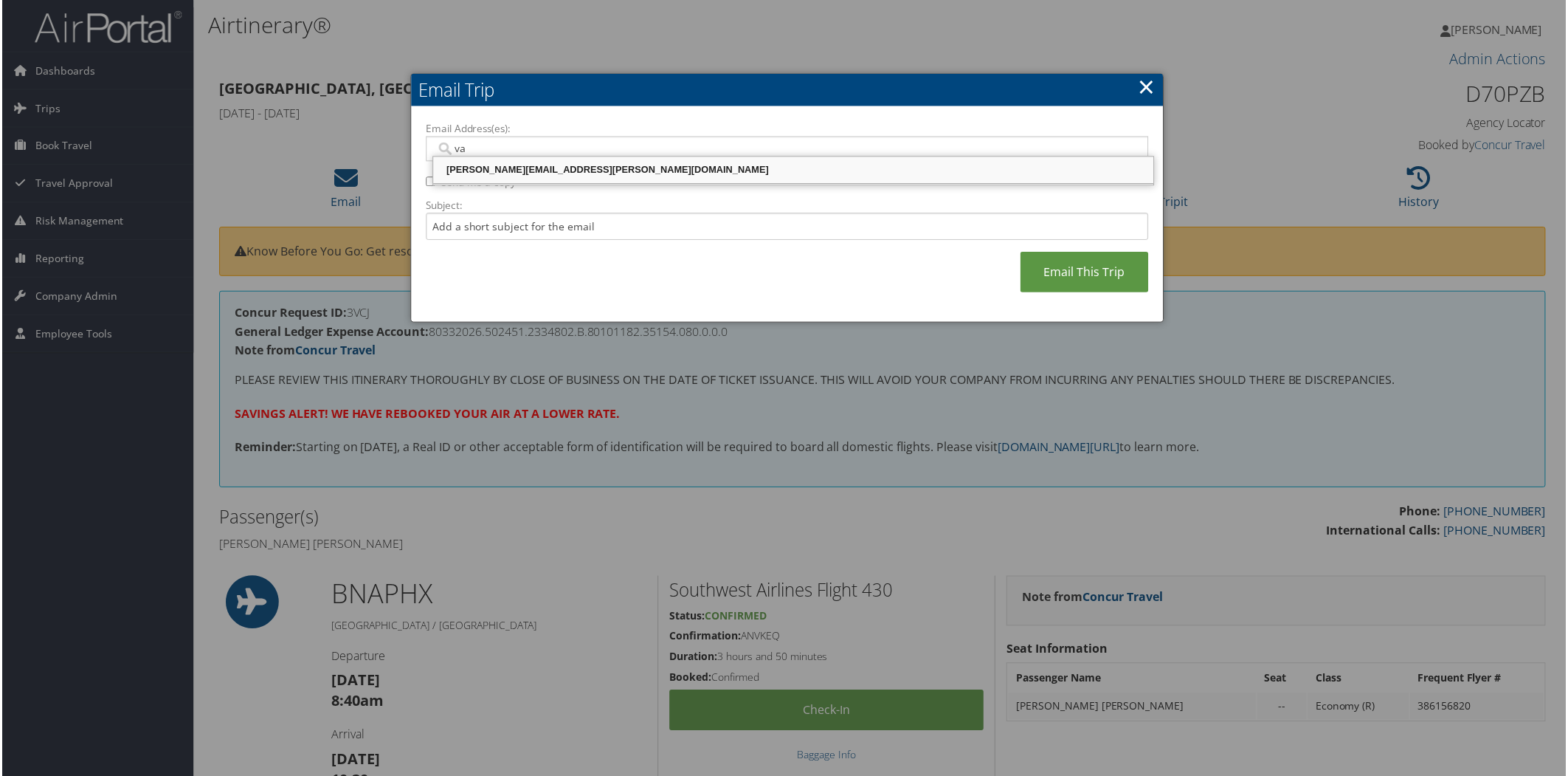
click at [516, 174] on div "[PERSON_NAME][EMAIL_ADDRESS][PERSON_NAME][DOMAIN_NAME]" at bounding box center [794, 170] width 718 height 15
type input "[PERSON_NAME][EMAIL_ADDRESS][PERSON_NAME][DOMAIN_NAME]"
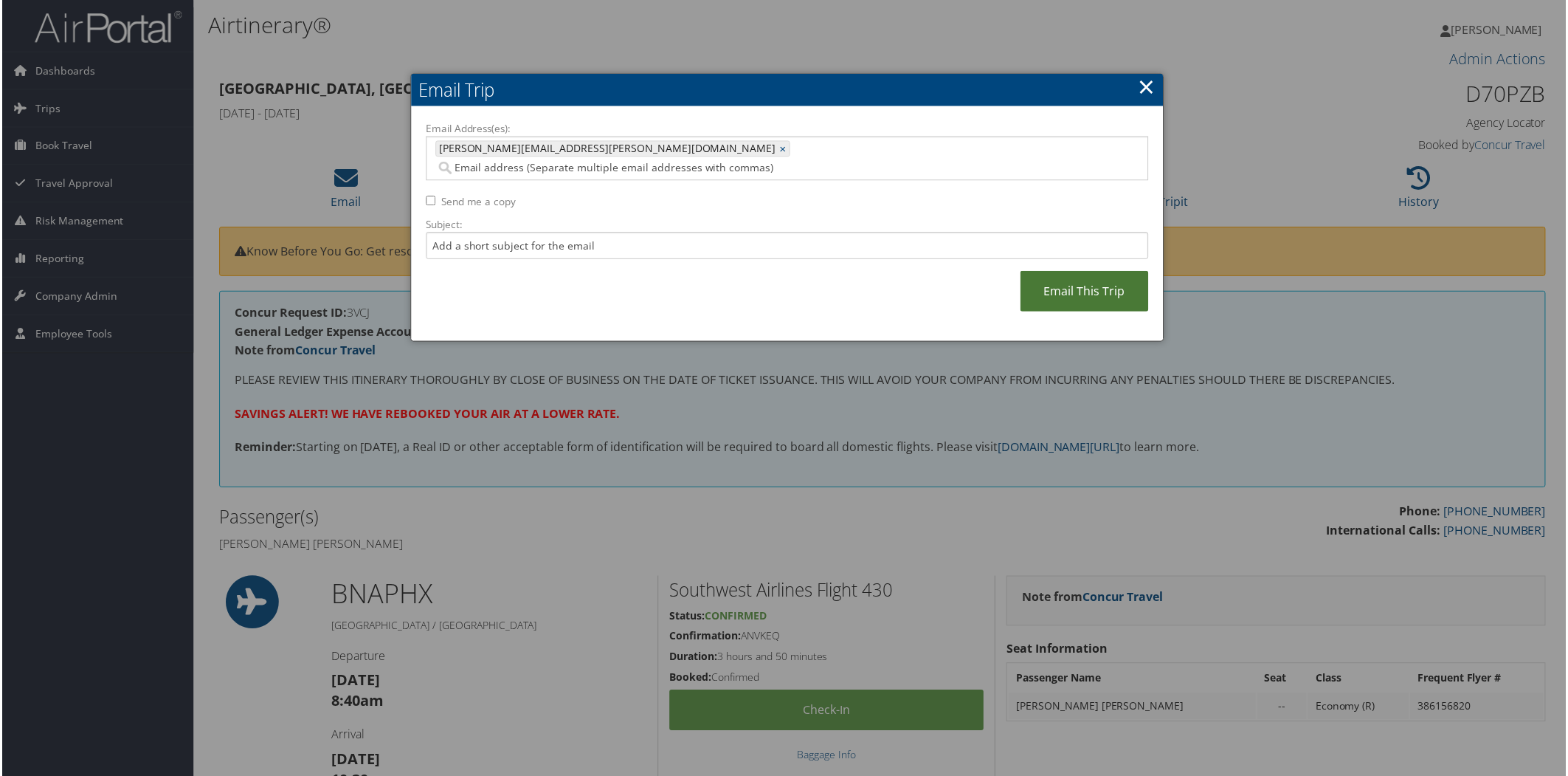
click at [1101, 272] on link "Email This Trip" at bounding box center [1085, 292] width 128 height 41
